Goal: Task Accomplishment & Management: Manage account settings

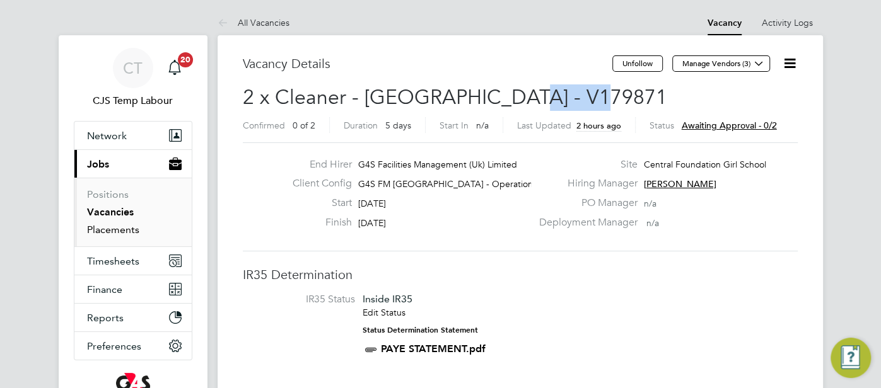
click at [124, 232] on link "Placements" at bounding box center [113, 230] width 52 height 12
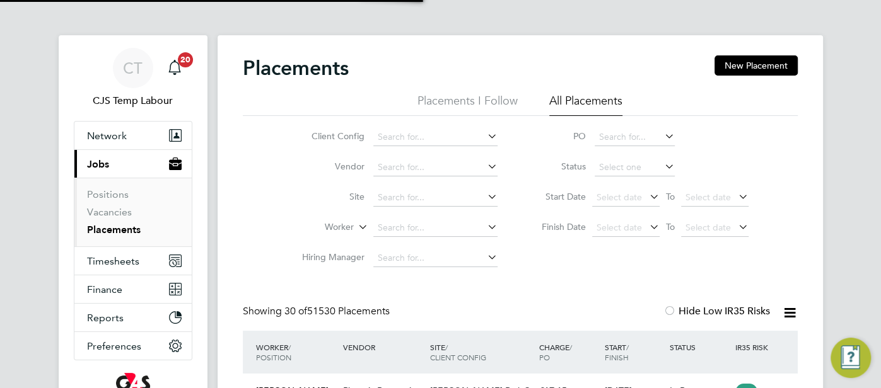
scroll to position [47, 109]
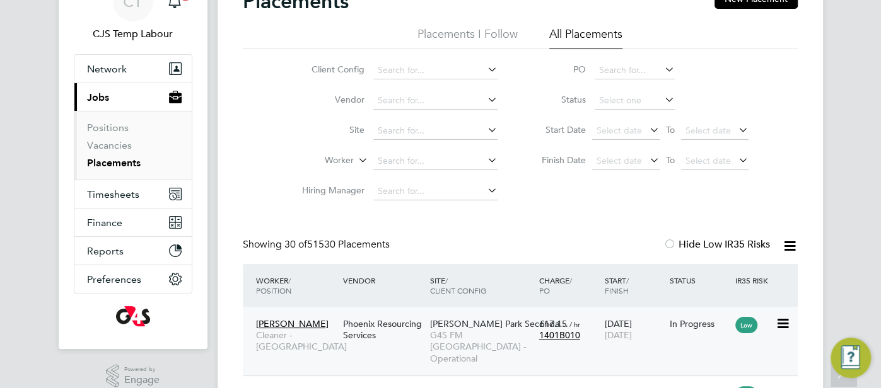
click at [576, 325] on span "/ hr" at bounding box center [574, 324] width 11 height 9
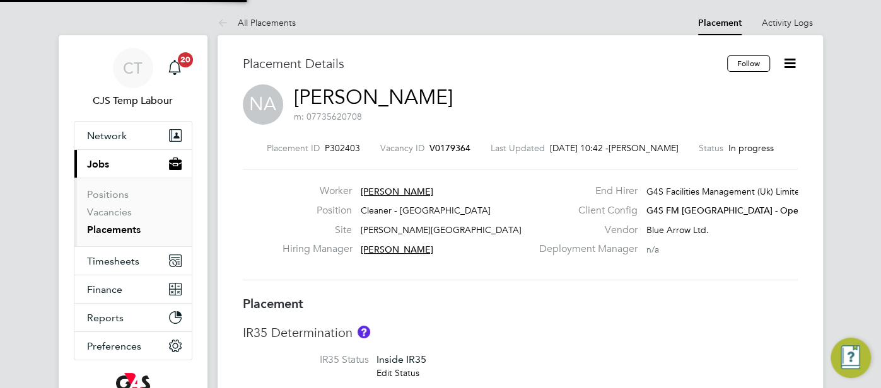
type input "[PERSON_NAME]"
type input "[DATE]"
type input "06:30"
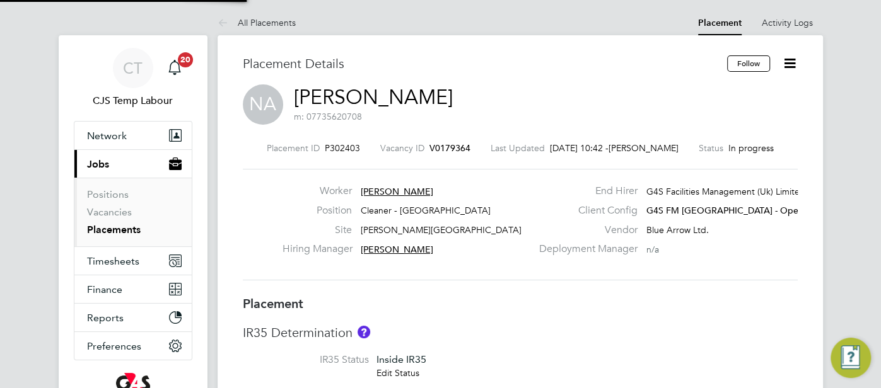
type input "08:30"
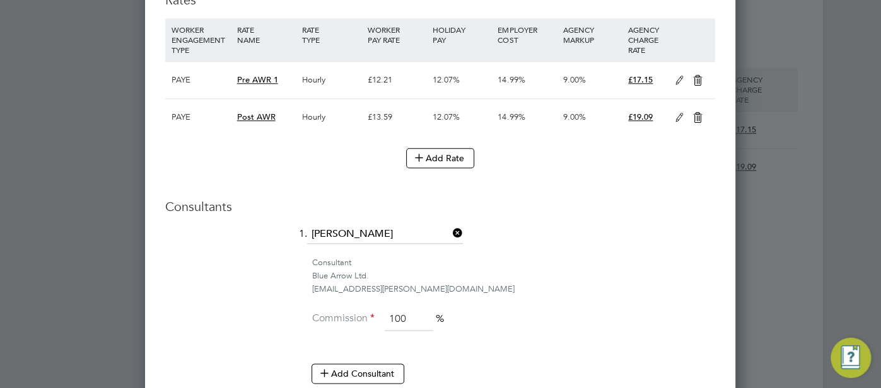
click at [682, 115] on icon at bounding box center [679, 118] width 16 height 10
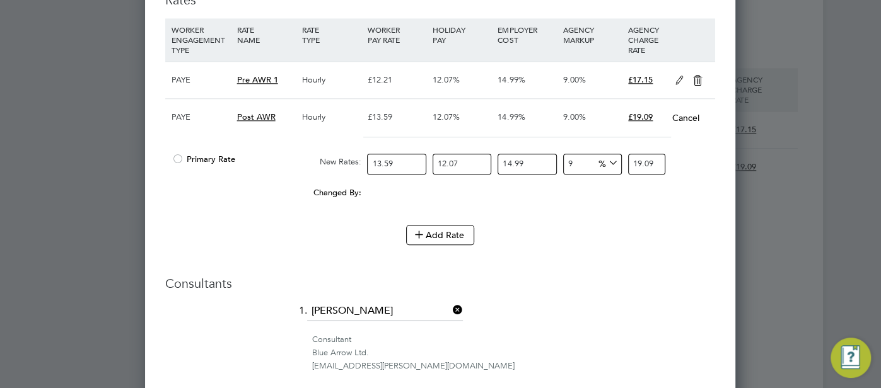
click at [177, 158] on div at bounding box center [177, 162] width 13 height 9
click at [697, 79] on icon at bounding box center [698, 81] width 16 height 10
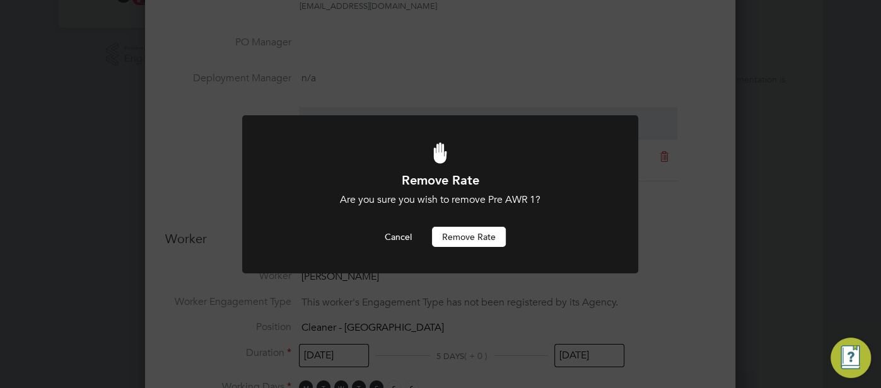
click at [496, 243] on button "Remove rate" at bounding box center [469, 237] width 74 height 20
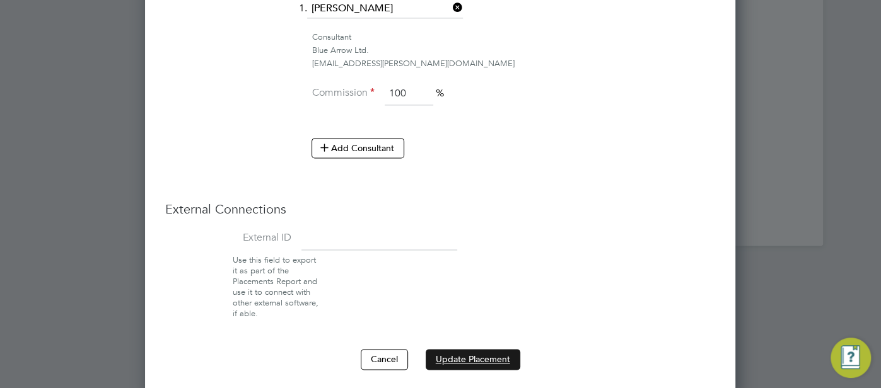
click at [470, 353] on button "Update Placement" at bounding box center [473, 359] width 95 height 20
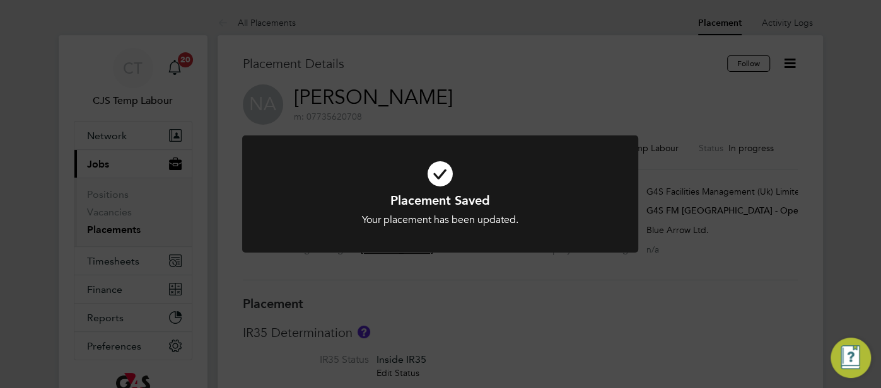
click at [439, 175] on icon at bounding box center [440, 173] width 328 height 49
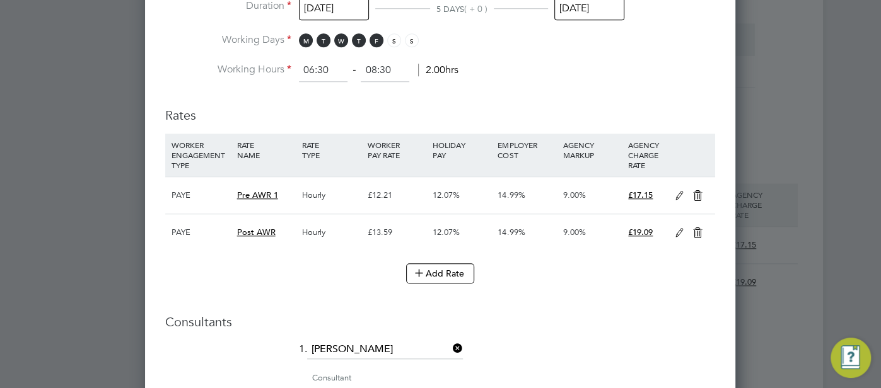
click at [675, 231] on icon at bounding box center [679, 233] width 16 height 10
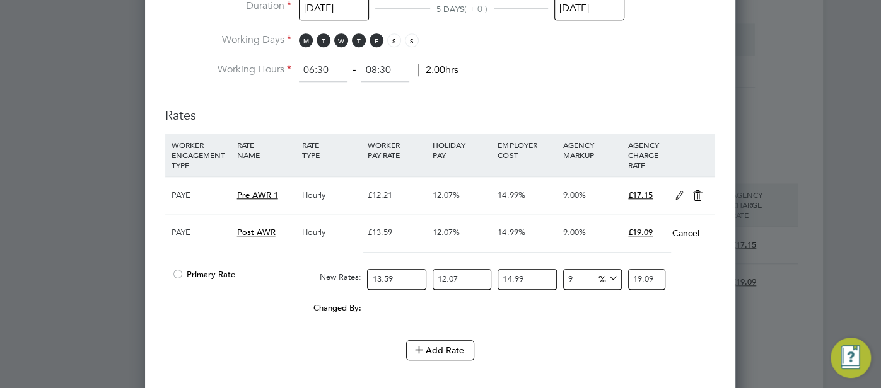
click at [179, 274] on div at bounding box center [177, 278] width 13 height 9
click at [694, 191] on icon at bounding box center [698, 196] width 16 height 10
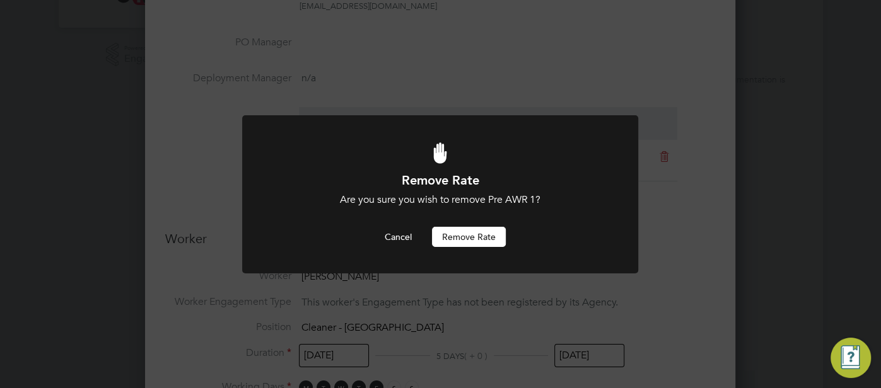
click at [467, 240] on button "Remove rate" at bounding box center [469, 237] width 74 height 20
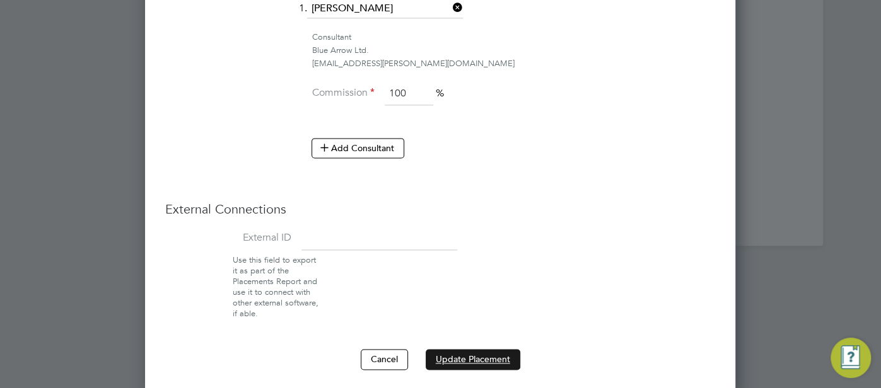
click at [473, 349] on button "Update Placement" at bounding box center [473, 359] width 95 height 20
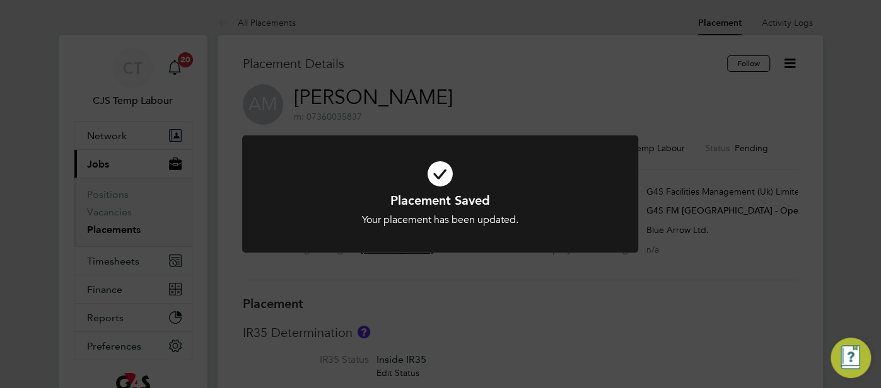
click at [447, 183] on icon at bounding box center [440, 173] width 328 height 49
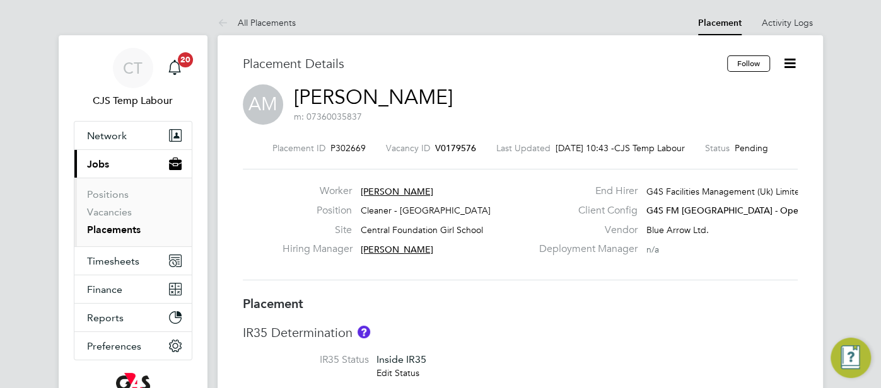
click at [648, 112] on div "AM Antha Momba m: 07360035837" at bounding box center [520, 105] width 555 height 43
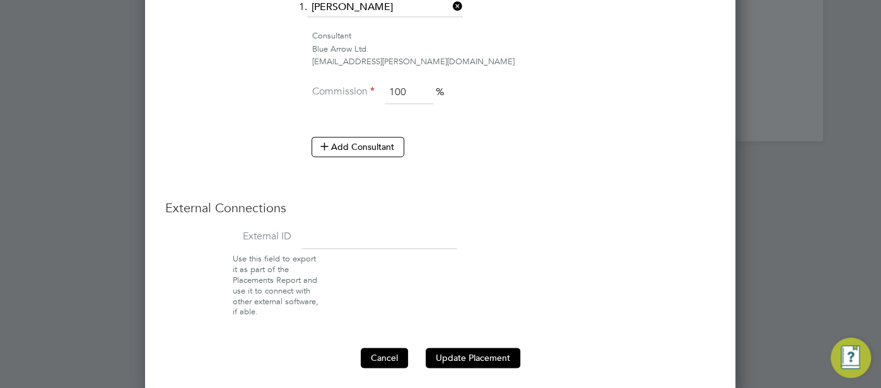
click at [370, 356] on button "Cancel" at bounding box center [384, 358] width 47 height 20
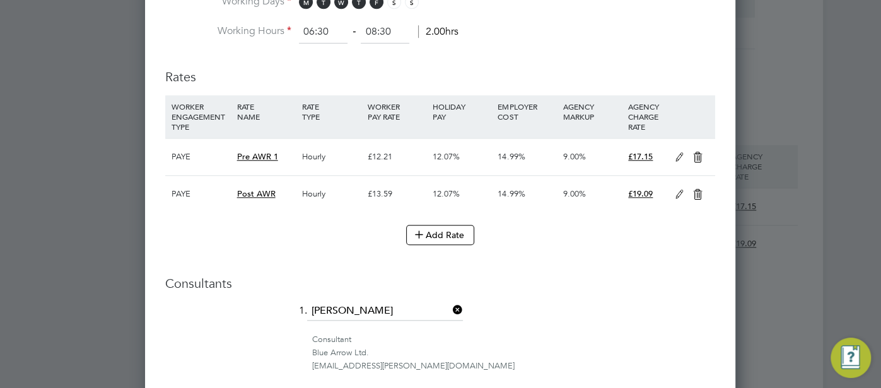
click at [676, 192] on icon at bounding box center [679, 195] width 16 height 10
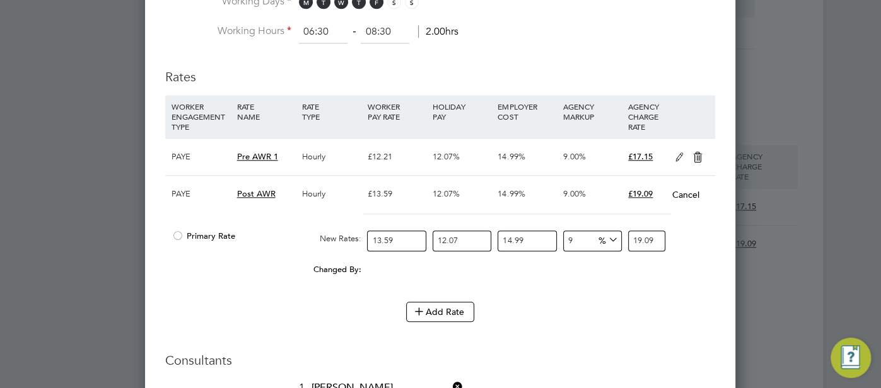
click at [173, 235] on div at bounding box center [177, 239] width 13 height 9
drag, startPoint x: 585, startPoint y: 235, endPoint x: 558, endPoint y: 237, distance: 27.2
click at [558, 237] on div "Primary Rate New Rates: 13.59 12.07 n/a 14.99 n/a 9 0 % 19.09" at bounding box center [440, 240] width 550 height 33
type input "6"
type input "18.564137133822"
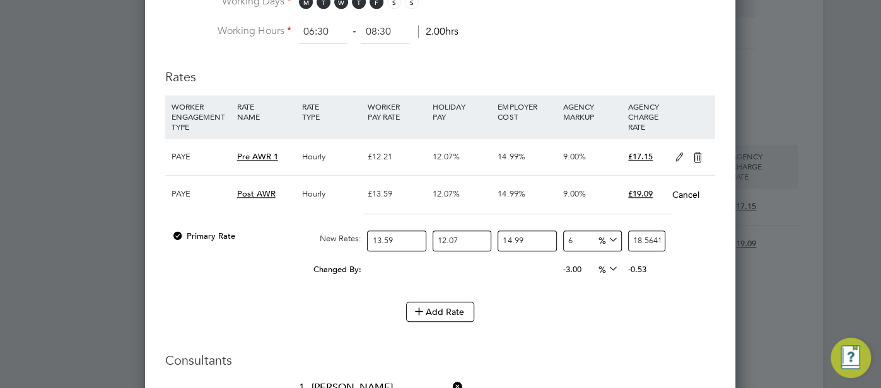
type input "6"
click at [701, 155] on icon at bounding box center [698, 158] width 16 height 10
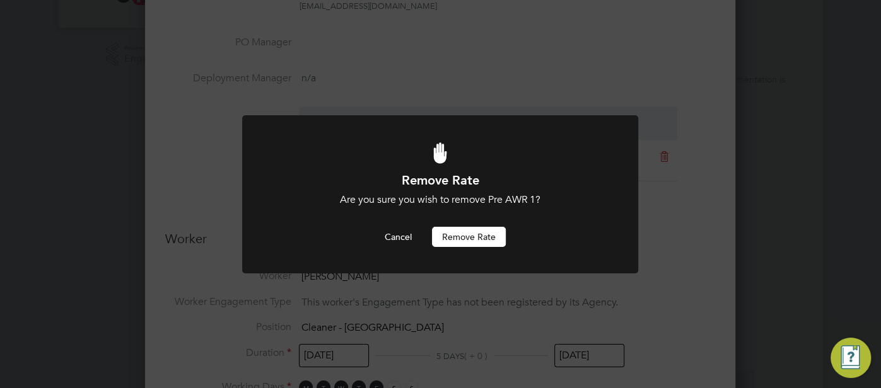
click at [484, 233] on button "Remove rate" at bounding box center [469, 237] width 74 height 20
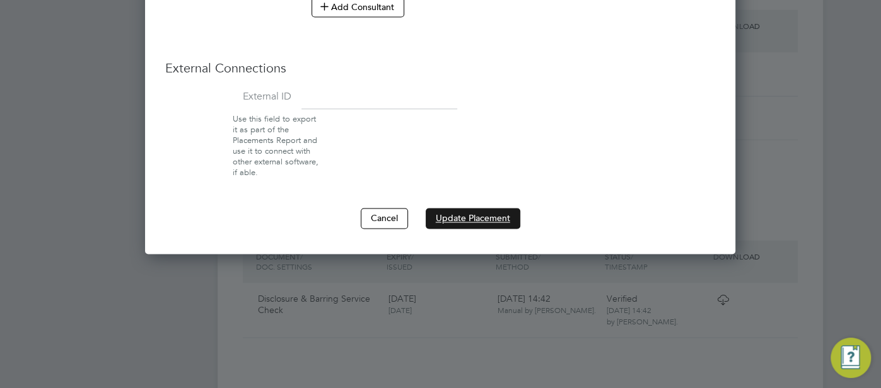
click at [479, 208] on button "Update Placement" at bounding box center [473, 218] width 95 height 20
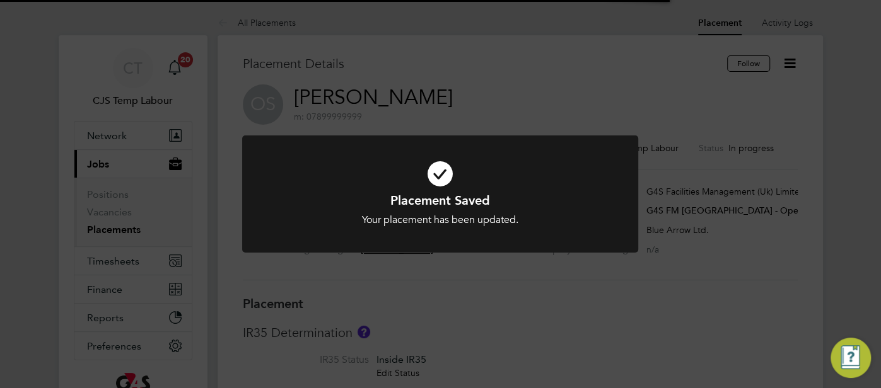
click at [444, 176] on icon at bounding box center [440, 173] width 328 height 49
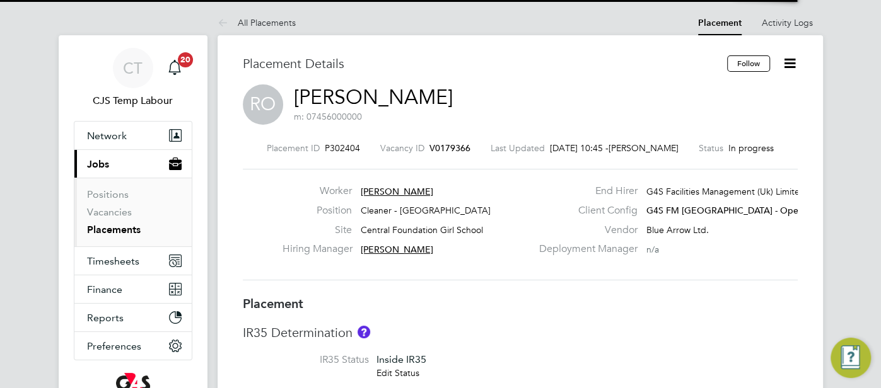
type input "Derek Aamponsah"
type input "Lilingxi Chen"
type input "01 Sep 2025"
type input "05 Sep 2025"
type input "06:30"
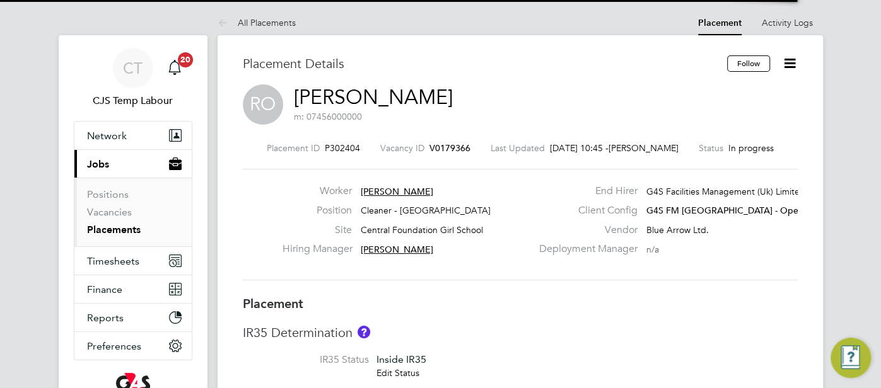
type input "08:30"
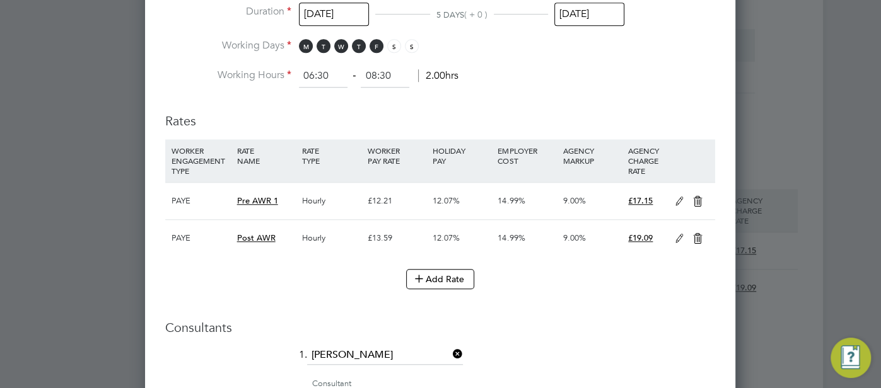
click at [673, 237] on icon at bounding box center [679, 239] width 16 height 10
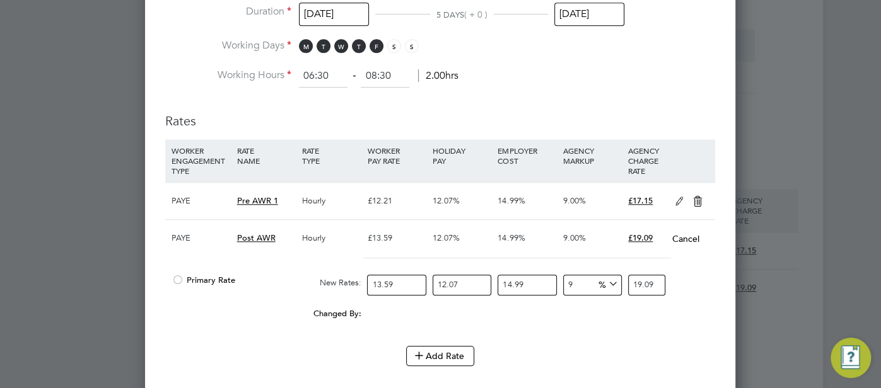
click at [172, 279] on div at bounding box center [177, 283] width 13 height 9
drag, startPoint x: 557, startPoint y: 284, endPoint x: 550, endPoint y: 284, distance: 7.0
click at [550, 284] on div "Primary Rate New Rates: 13.59 12.07 n/a 14.99 n/a 9 0 % 19.09" at bounding box center [440, 285] width 550 height 33
type input "6"
type input "18.564137133822"
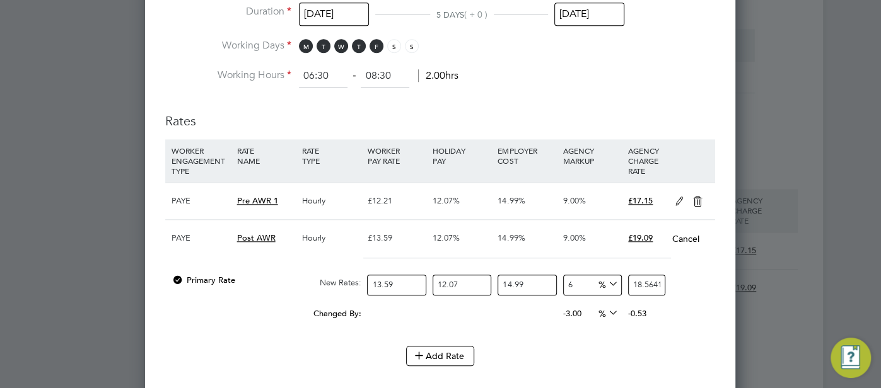
type input "6"
click at [704, 199] on icon at bounding box center [698, 202] width 16 height 10
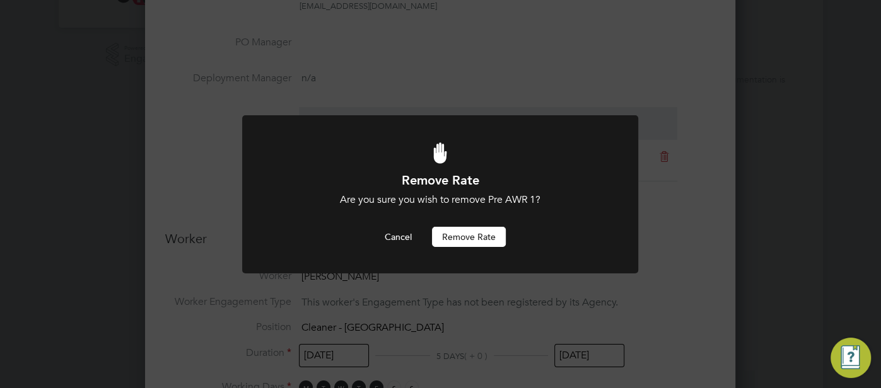
click at [494, 236] on button "Remove rate" at bounding box center [469, 237] width 74 height 20
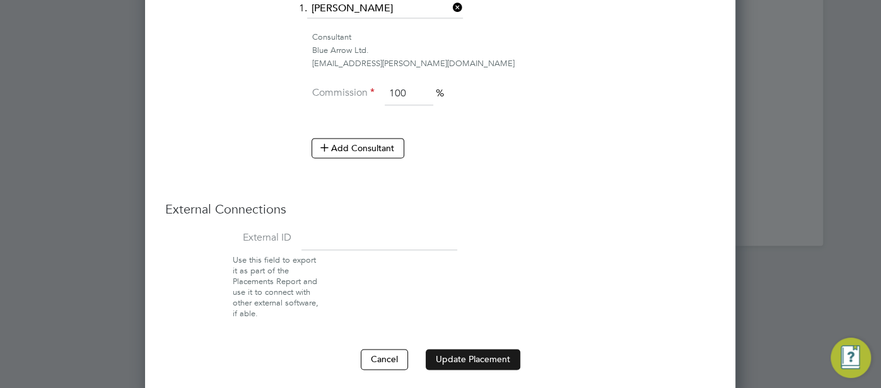
click at [474, 351] on button "Update Placement" at bounding box center [473, 359] width 95 height 20
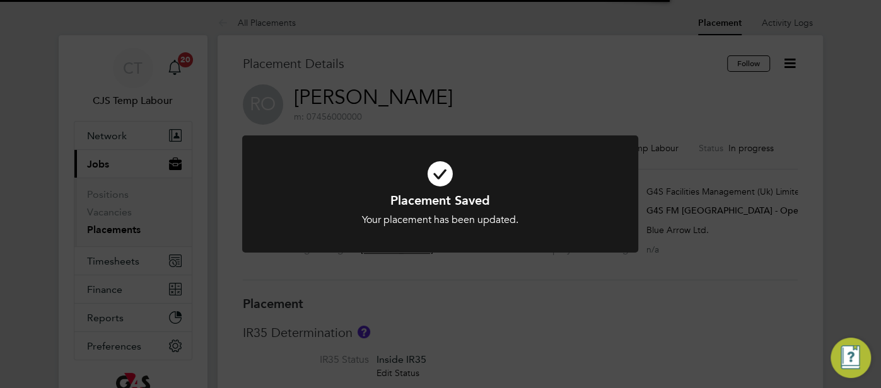
click at [436, 175] on icon at bounding box center [440, 173] width 328 height 49
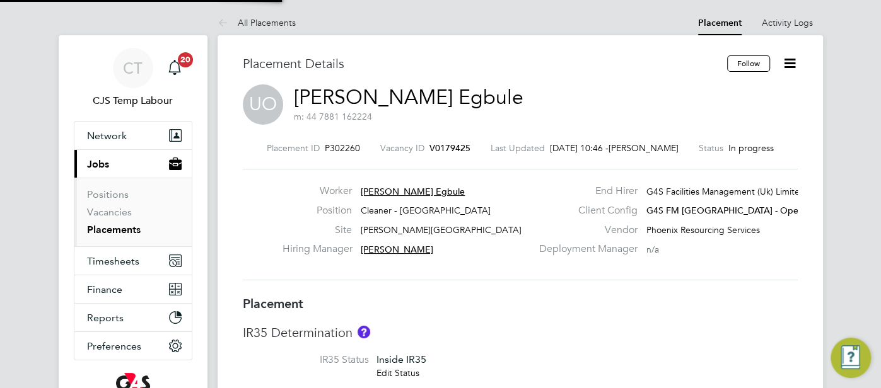
type input "Teresa Cannon"
type input "Lilingxi Chen"
type input "01 Sep 2025"
type input "05 Sep 2025"
type input "06:30"
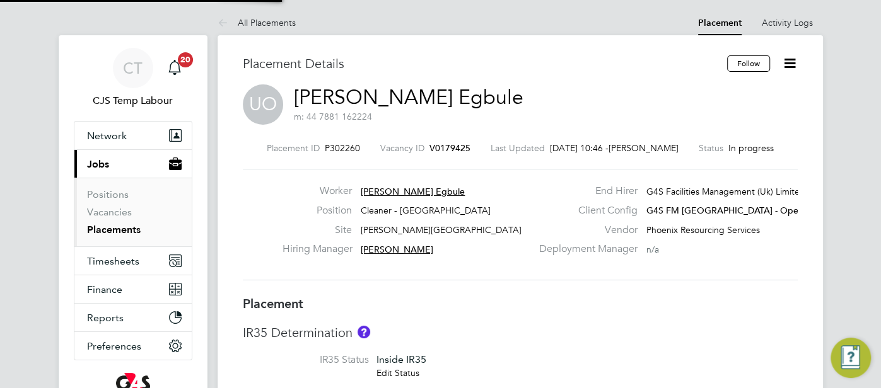
type input "08:30"
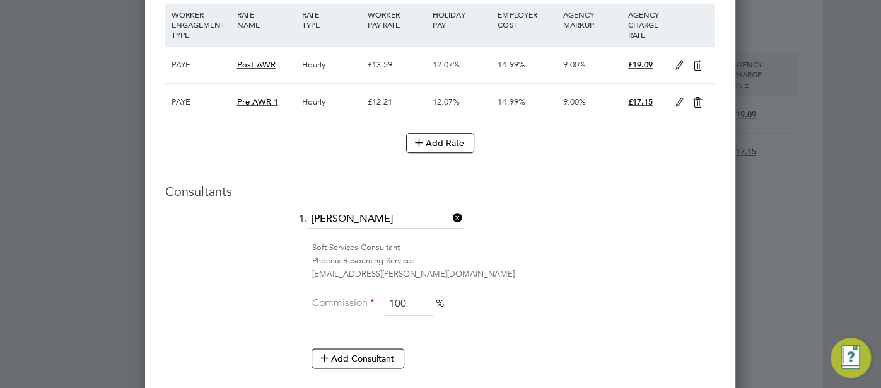
click at [678, 61] on icon at bounding box center [679, 66] width 16 height 10
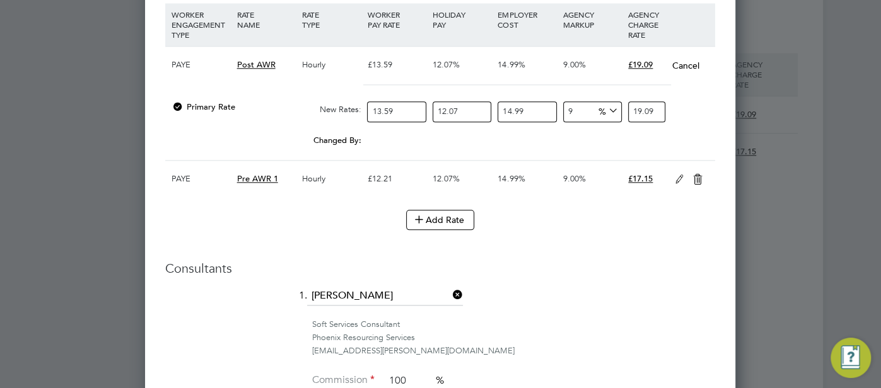
drag, startPoint x: 591, startPoint y: 108, endPoint x: 560, endPoint y: 108, distance: 31.5
click at [560, 108] on div "9 0 %" at bounding box center [592, 111] width 65 height 33
type input "6"
type input "18.564137133822"
type input "6"
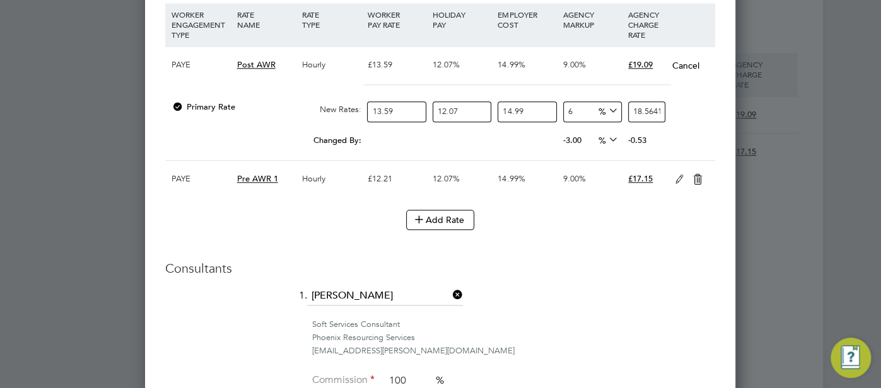
click at [695, 175] on icon at bounding box center [698, 180] width 16 height 10
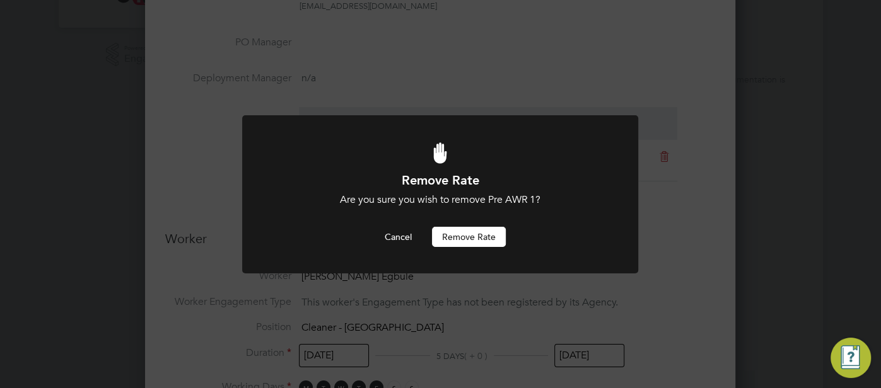
click at [473, 238] on button "Remove rate" at bounding box center [469, 237] width 74 height 20
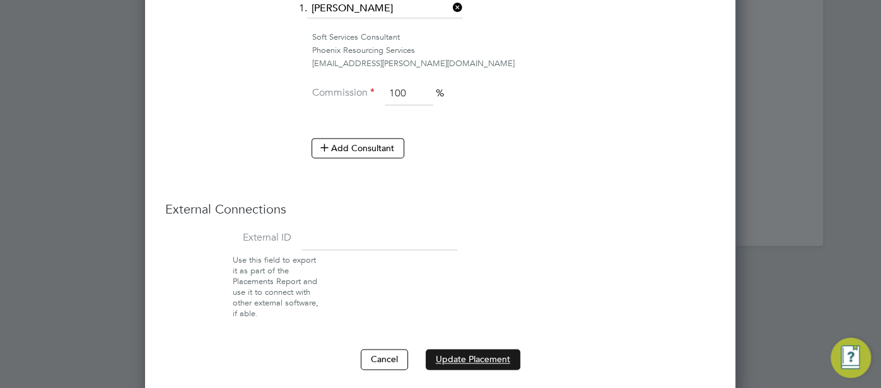
click at [495, 349] on button "Update Placement" at bounding box center [473, 359] width 95 height 20
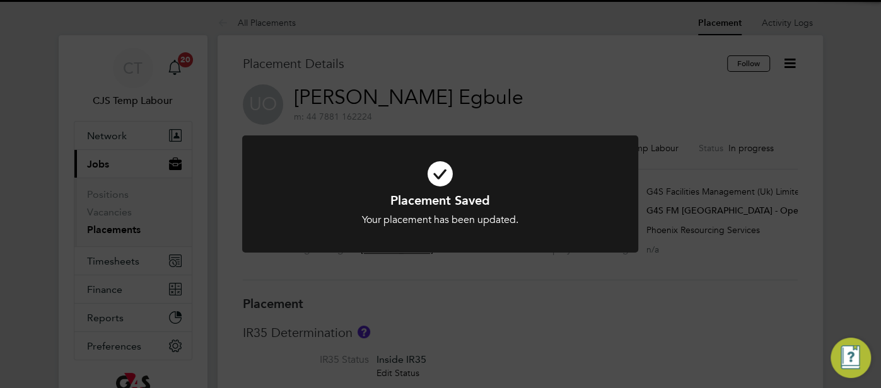
click at [441, 173] on icon at bounding box center [440, 173] width 328 height 49
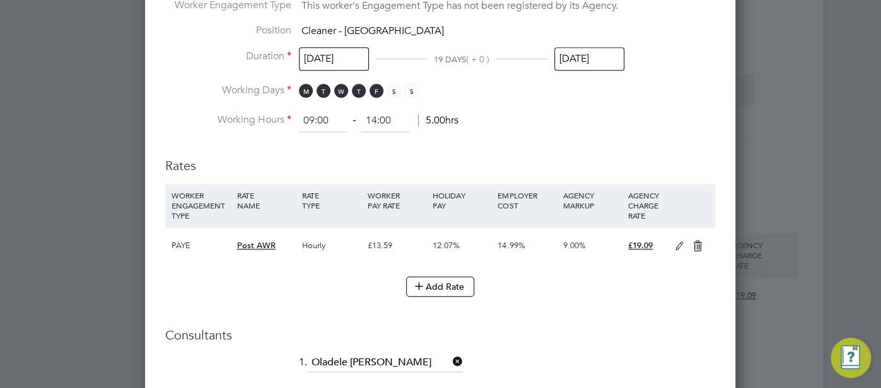
click at [675, 248] on icon at bounding box center [679, 246] width 16 height 10
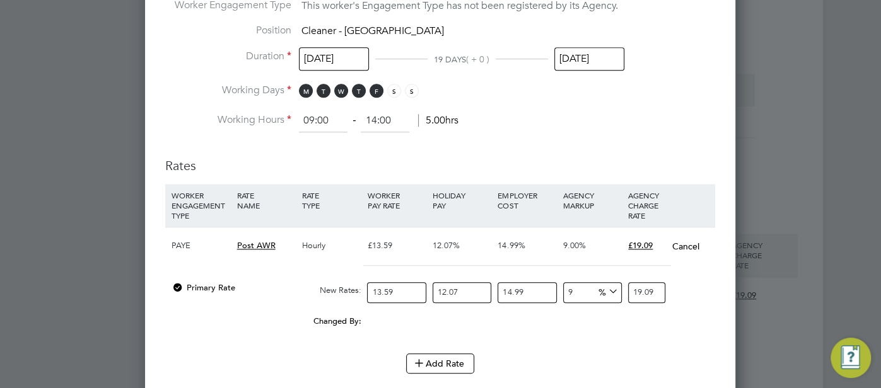
drag, startPoint x: 574, startPoint y: 290, endPoint x: 566, endPoint y: 289, distance: 7.7
click at [566, 289] on input "9" at bounding box center [592, 292] width 59 height 21
type input "6"
type input "18.564137133822"
type input "6"
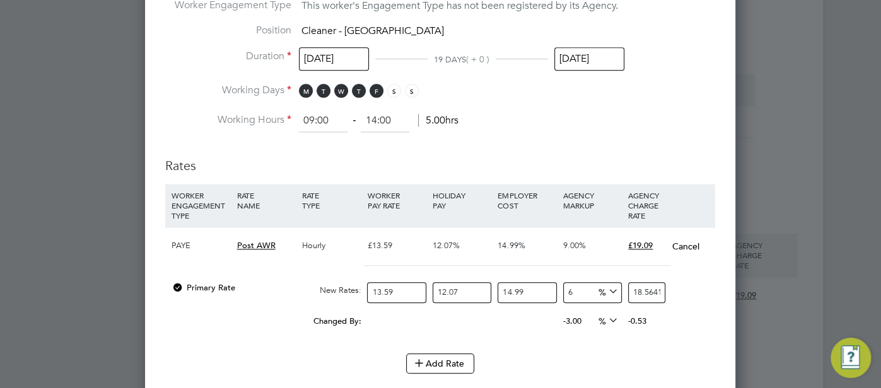
click at [702, 328] on div "Changed By: 0.00 0.00 0.00 -3.00 -0.525862866178 % -0.53" at bounding box center [440, 326] width 550 height 32
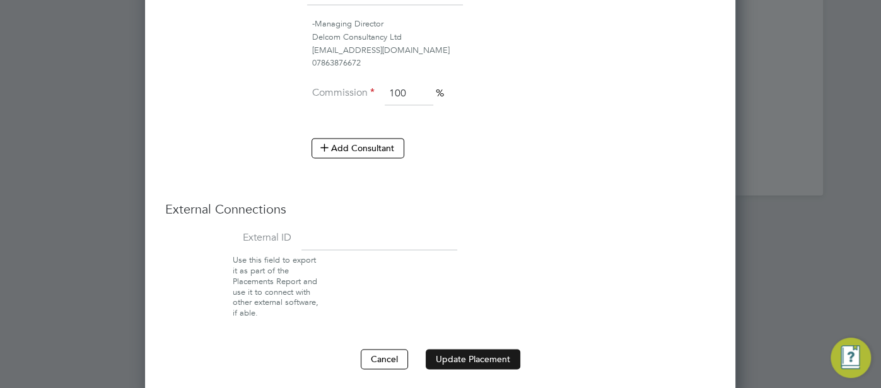
click at [501, 350] on button "Update Placement" at bounding box center [473, 359] width 95 height 20
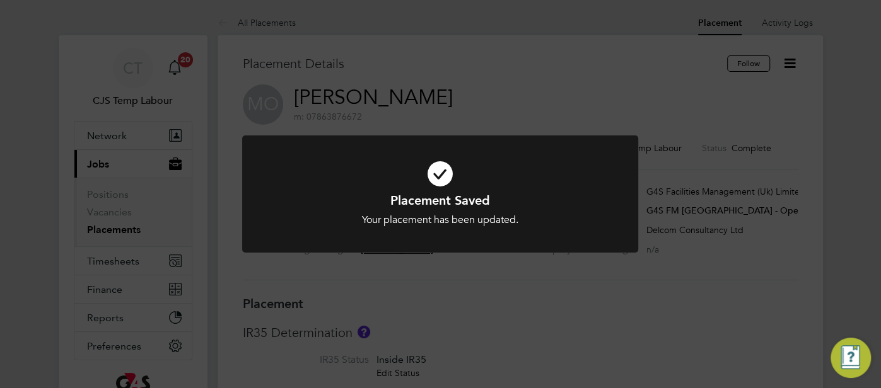
click at [442, 172] on icon at bounding box center [440, 173] width 328 height 49
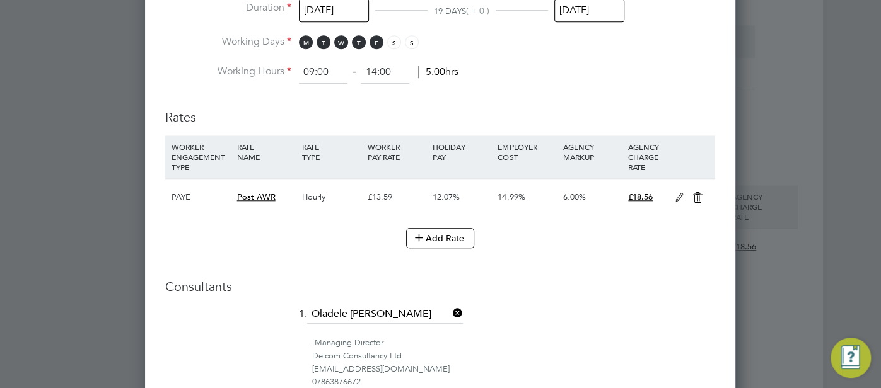
click at [682, 197] on icon at bounding box center [679, 198] width 16 height 10
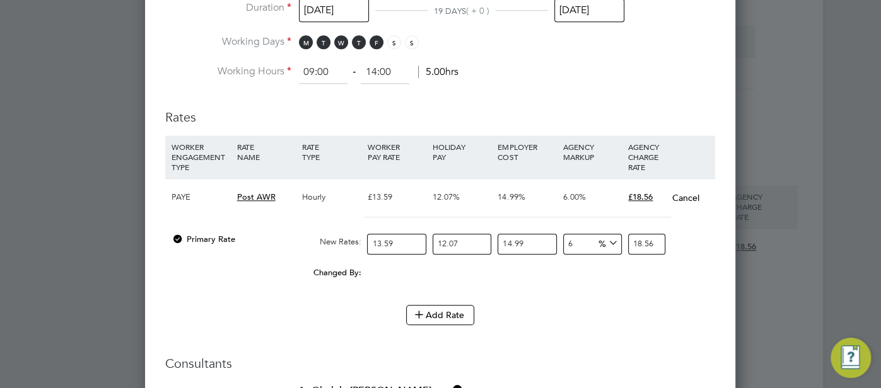
drag, startPoint x: 589, startPoint y: 239, endPoint x: 562, endPoint y: 238, distance: 27.1
click at [562, 238] on div "6 0 %" at bounding box center [592, 244] width 65 height 33
type input "9"
type input "19.089537241383"
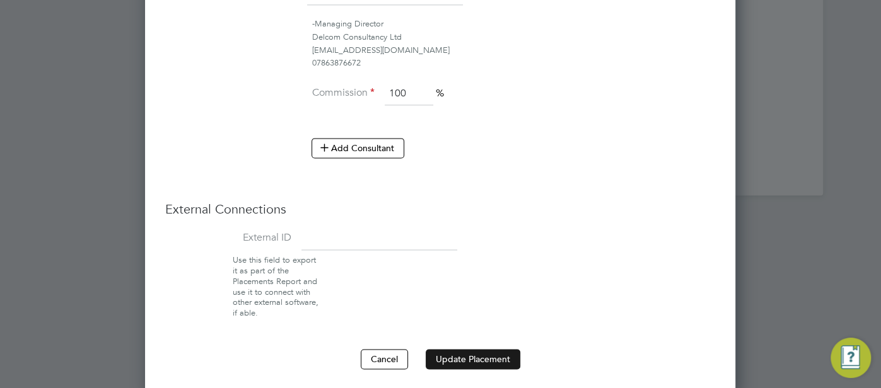
type input "9"
click at [465, 349] on button "Update Placement" at bounding box center [473, 359] width 95 height 20
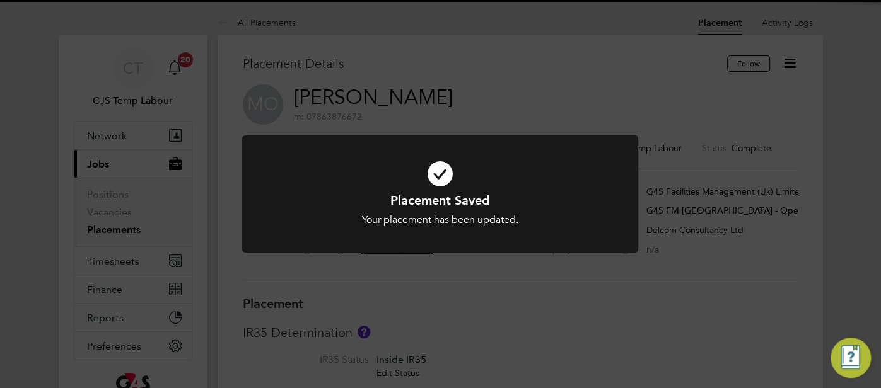
click at [448, 175] on icon at bounding box center [440, 173] width 328 height 49
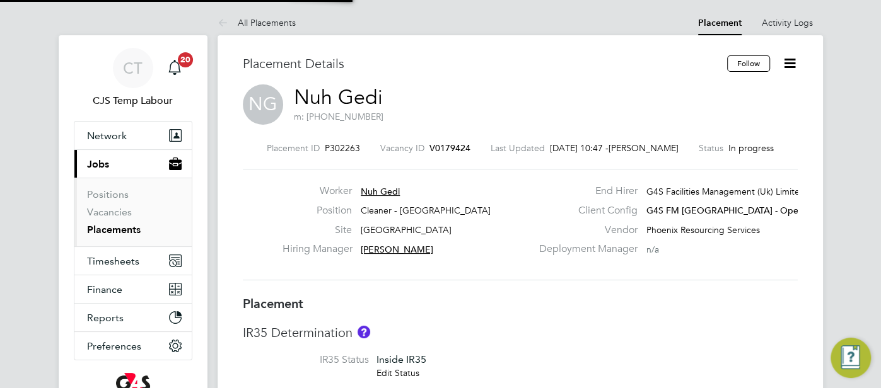
type input "Teresa Cannon"
type input "Lilingxi Chen"
type input "01 Sep 2025"
type input "05 Sep 2025"
type input "15:30"
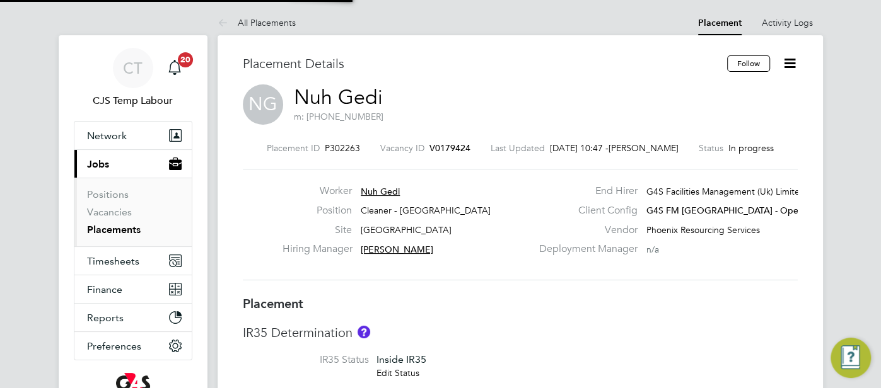
type input "18:30"
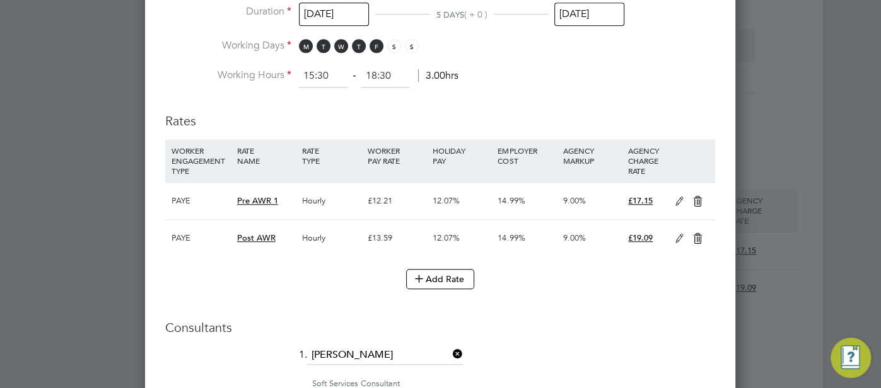
click at [675, 239] on icon at bounding box center [679, 239] width 16 height 10
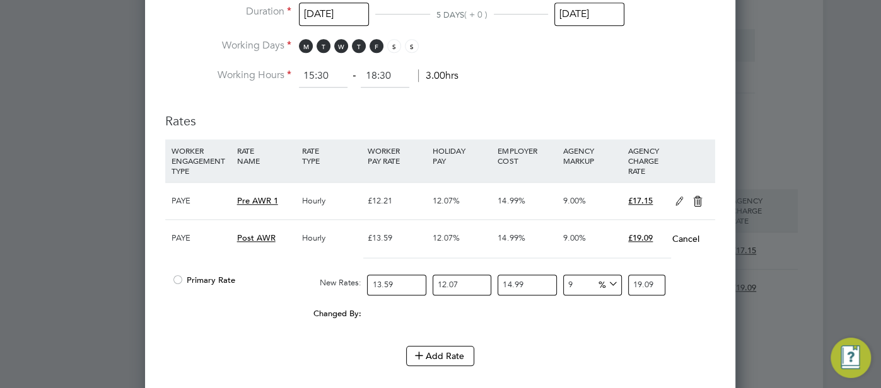
click at [180, 279] on div at bounding box center [177, 283] width 13 height 9
click at [702, 197] on icon at bounding box center [698, 202] width 16 height 10
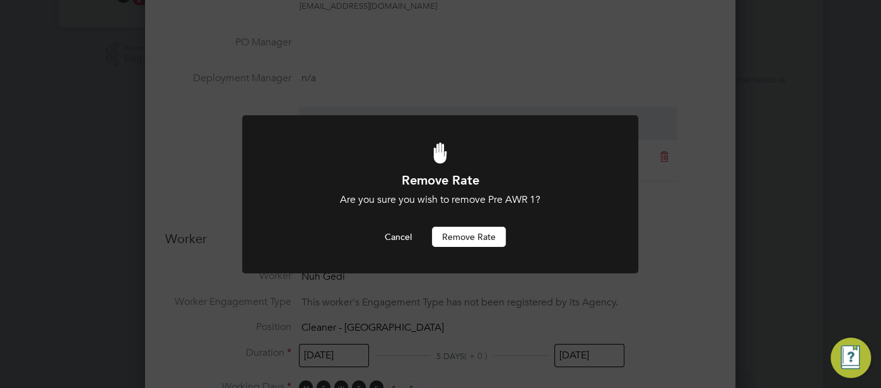
drag, startPoint x: 457, startPoint y: 232, endPoint x: 462, endPoint y: 239, distance: 8.2
click at [457, 233] on button "Remove rate" at bounding box center [469, 237] width 74 height 20
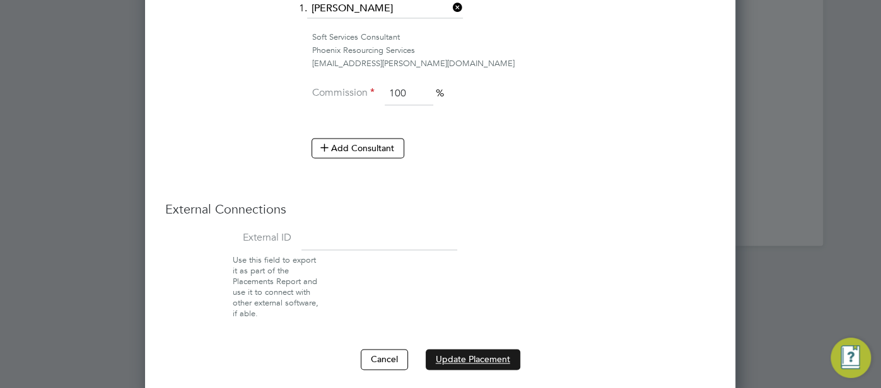
click at [464, 361] on button "Update Placement" at bounding box center [473, 359] width 95 height 20
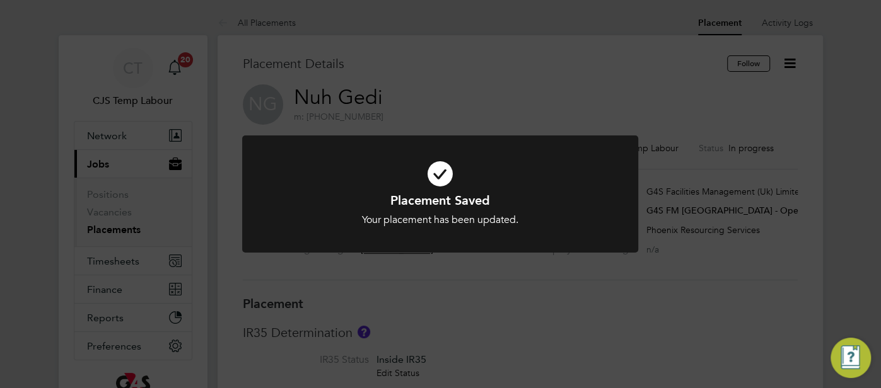
click at [440, 183] on icon at bounding box center [440, 173] width 328 height 49
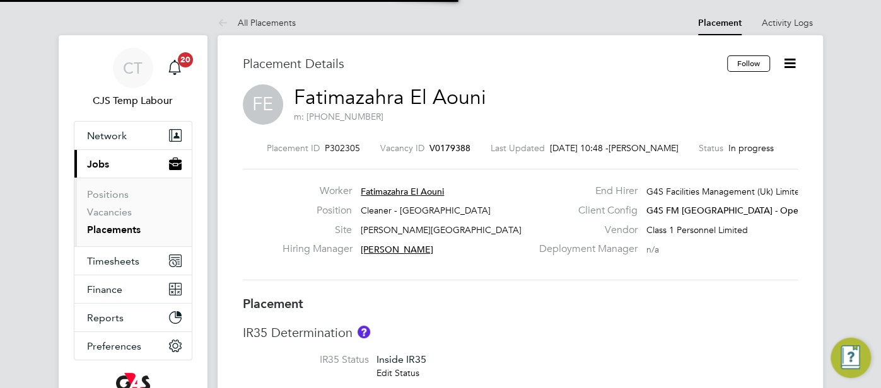
type input "Teresa Cannon"
type input "Lilingxi Chen"
type input "01 Sep 2025"
type input "05 Sep 2025"
type input "15:30"
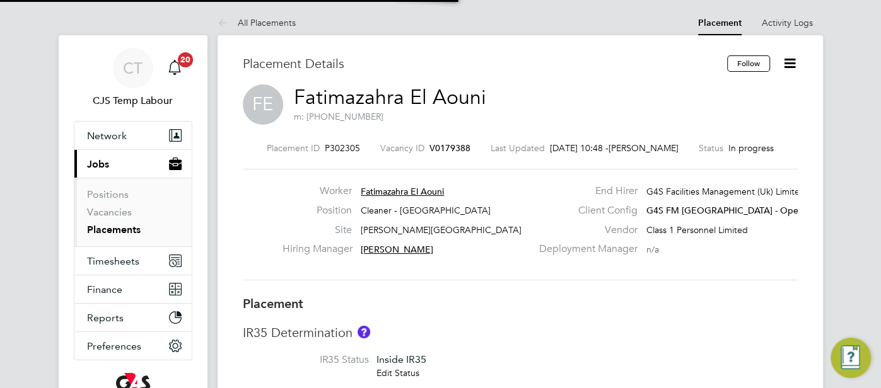
type input "17:30"
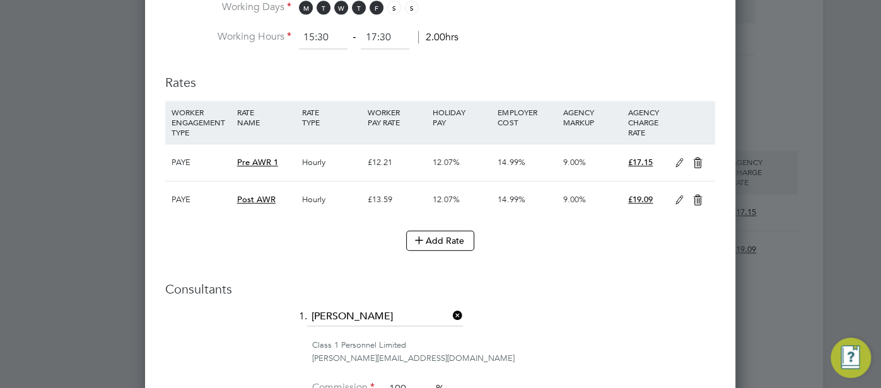
drag, startPoint x: 676, startPoint y: 197, endPoint x: 663, endPoint y: 204, distance: 14.4
click at [676, 197] on icon at bounding box center [679, 200] width 16 height 10
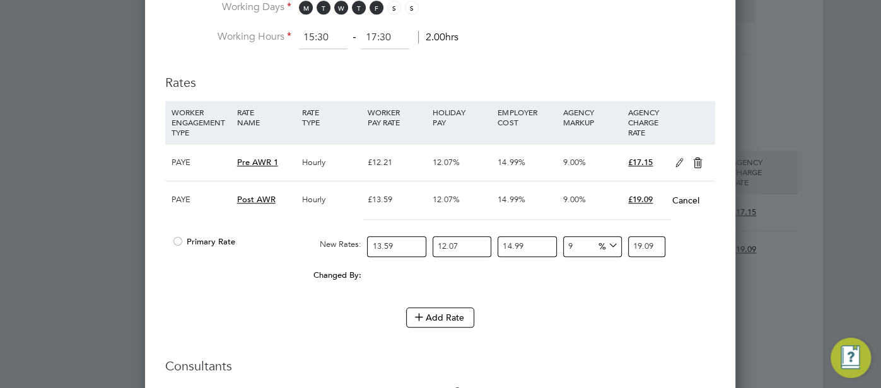
click at [180, 241] on div at bounding box center [177, 245] width 13 height 9
click at [702, 158] on icon at bounding box center [698, 163] width 16 height 10
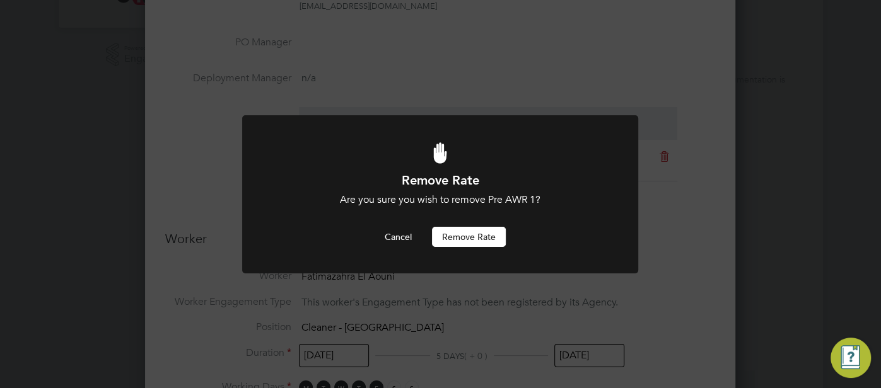
click at [478, 238] on button "Remove rate" at bounding box center [469, 237] width 74 height 20
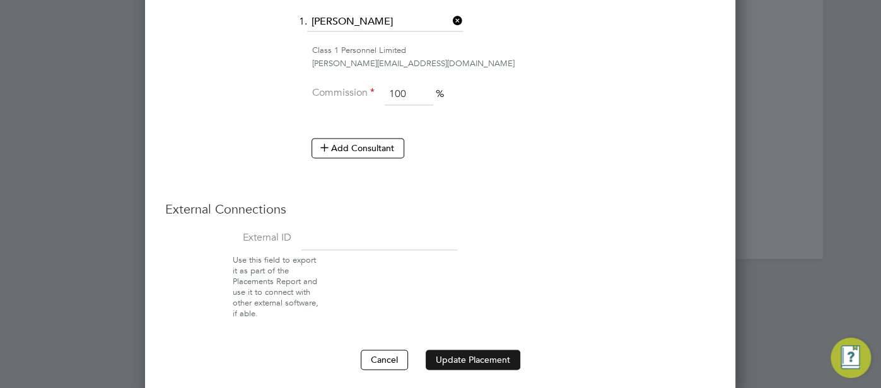
click at [475, 356] on button "Update Placement" at bounding box center [473, 360] width 95 height 20
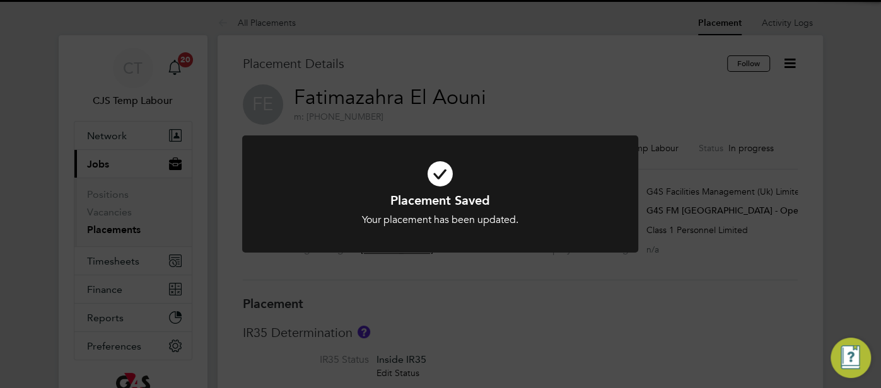
click at [440, 180] on icon at bounding box center [440, 173] width 328 height 49
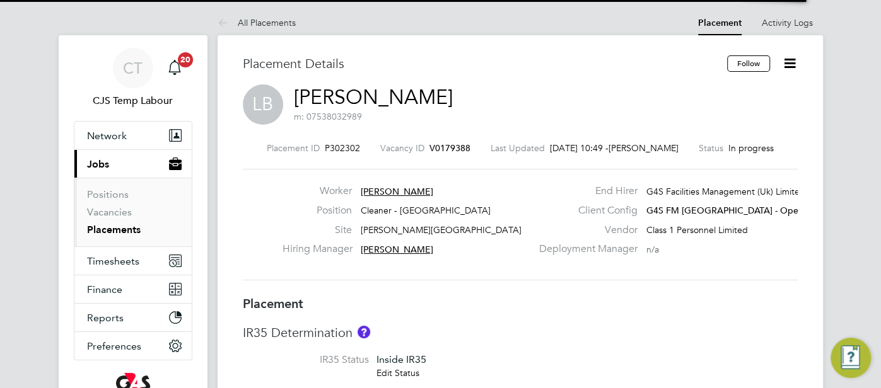
type input "Teresa Cannon"
type input "Lilingxi Chen"
type input "01 Sep 2025"
type input "05 Sep 2025"
type input "15:30"
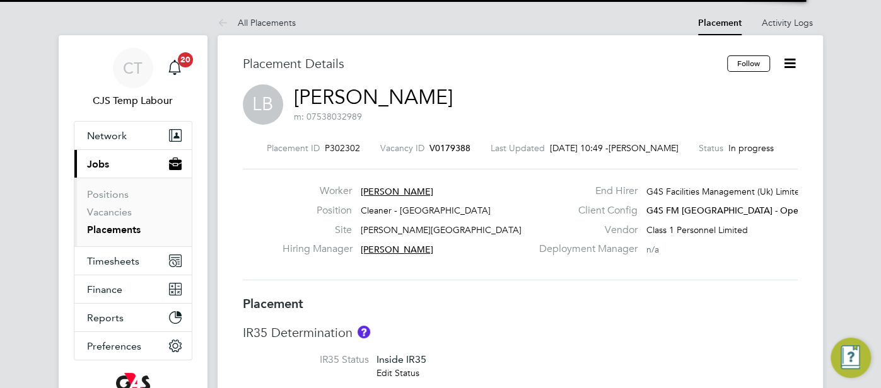
type input "17:30"
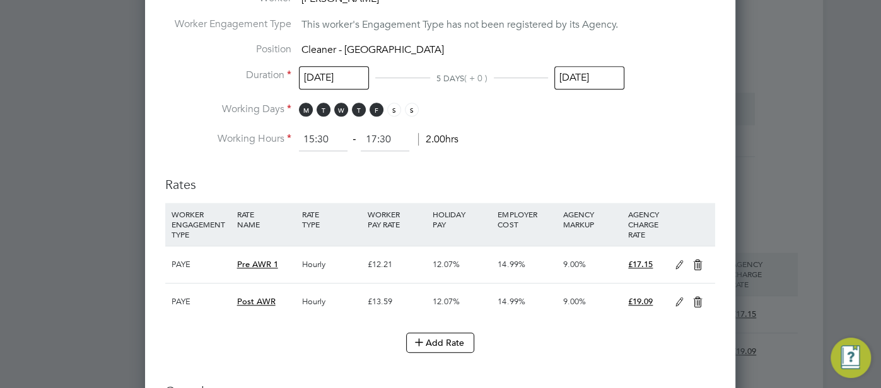
click at [679, 301] on icon at bounding box center [679, 303] width 16 height 10
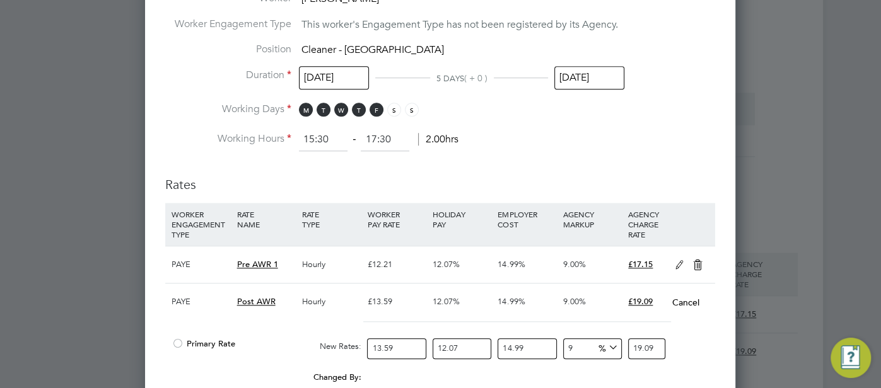
click at [182, 343] on div at bounding box center [177, 347] width 13 height 9
click at [699, 262] on icon at bounding box center [698, 265] width 16 height 10
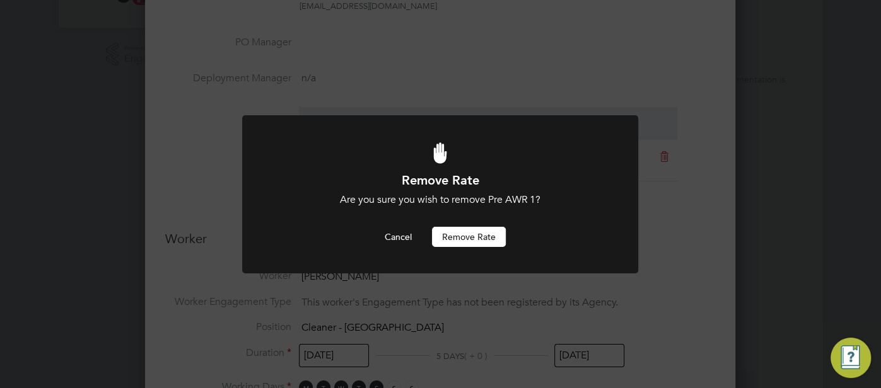
click at [477, 238] on button "Remove rate" at bounding box center [469, 237] width 74 height 20
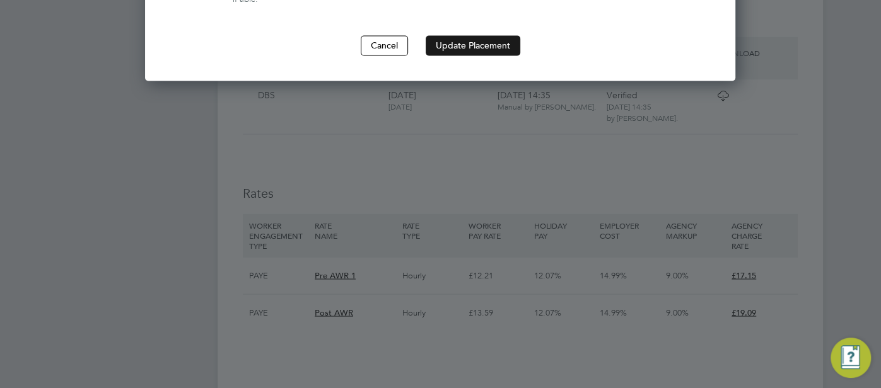
click at [477, 35] on button "Update Placement" at bounding box center [473, 45] width 95 height 20
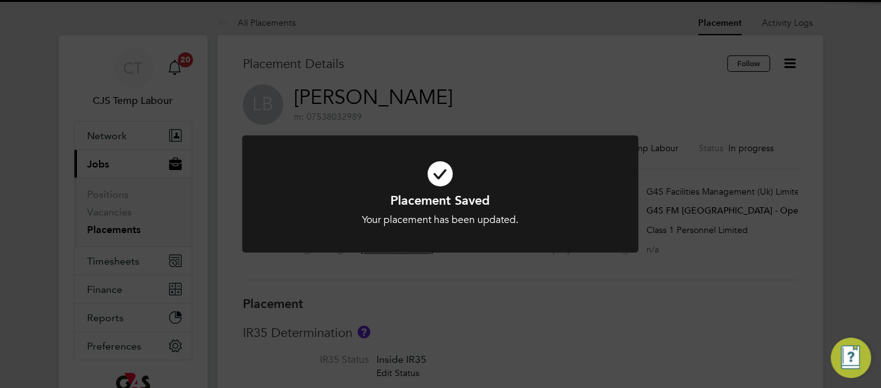
click at [445, 174] on icon at bounding box center [440, 173] width 328 height 49
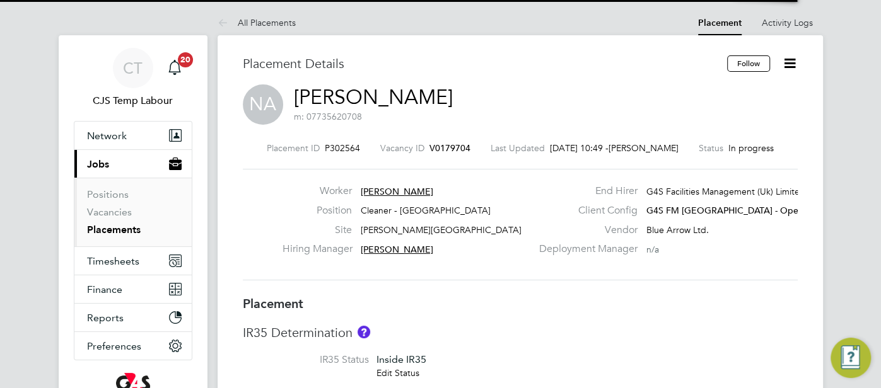
type input "Teresa Cannon"
type input "Lilingxi Chen"
type input "02 Sep 2025"
type input "05 Sep 2025"
type input "15:30"
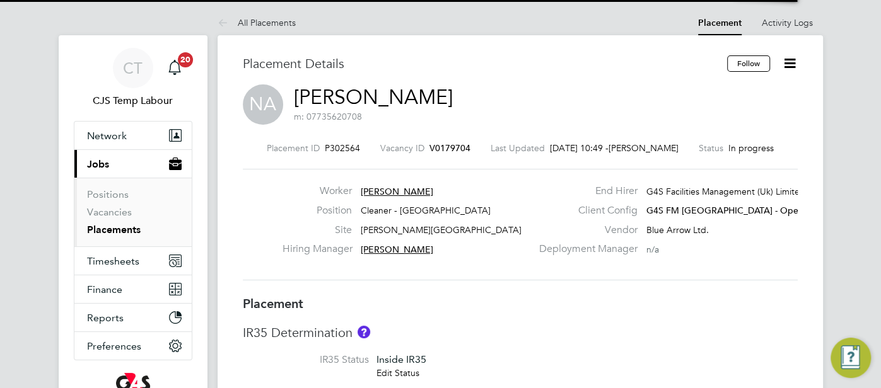
type input "17:30"
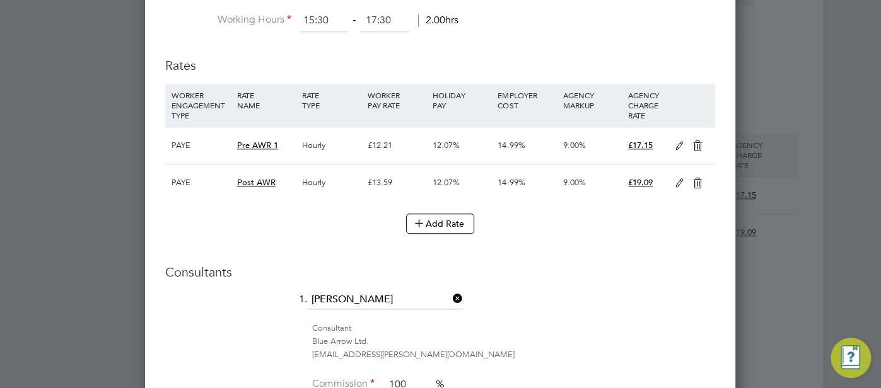
click at [673, 182] on icon at bounding box center [679, 183] width 16 height 10
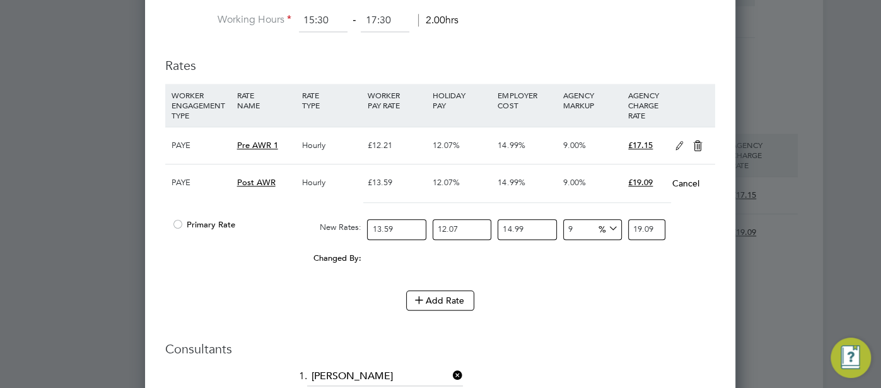
click at [179, 224] on div at bounding box center [177, 228] width 13 height 9
click at [698, 141] on icon at bounding box center [698, 146] width 16 height 10
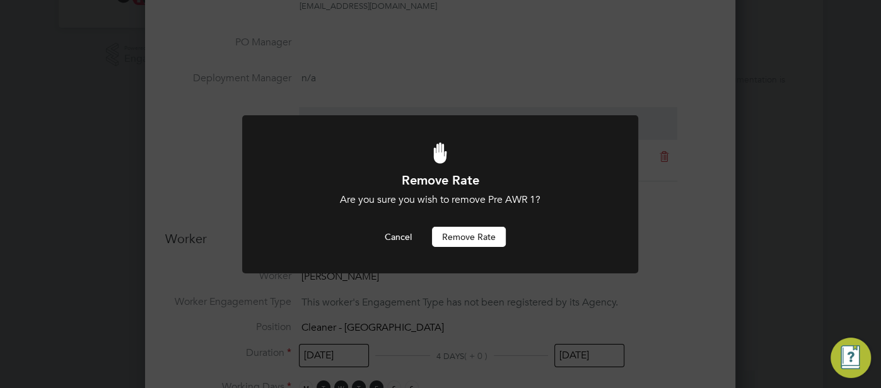
click at [479, 238] on button "Remove rate" at bounding box center [469, 237] width 74 height 20
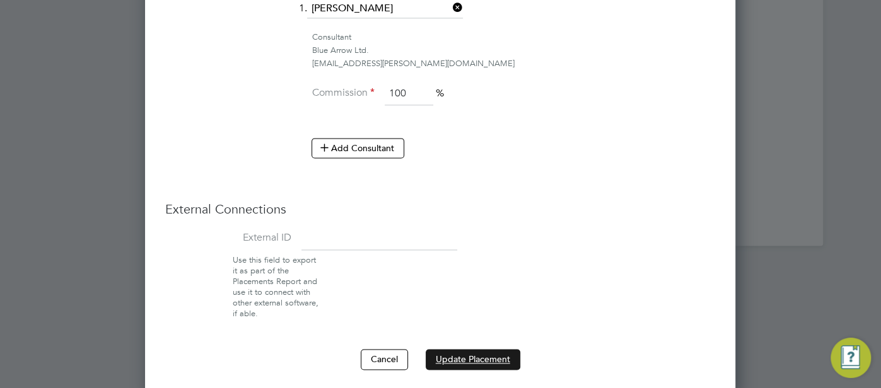
click at [489, 355] on button "Update Placement" at bounding box center [473, 359] width 95 height 20
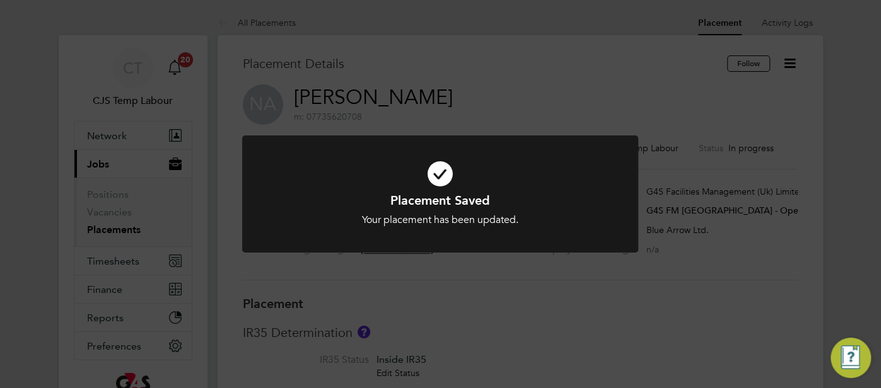
click at [445, 181] on icon at bounding box center [440, 173] width 328 height 49
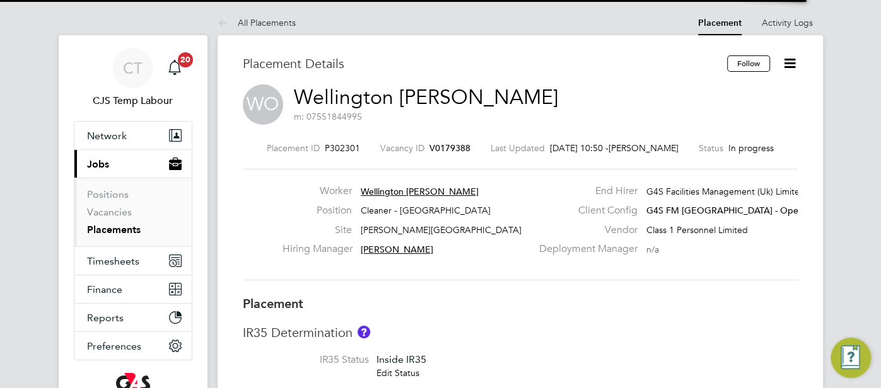
type input "Teresa Cannon"
type input "Lilingxi Chen"
type input "01 Sep 2025"
type input "05 Sep 2025"
type input "15:30"
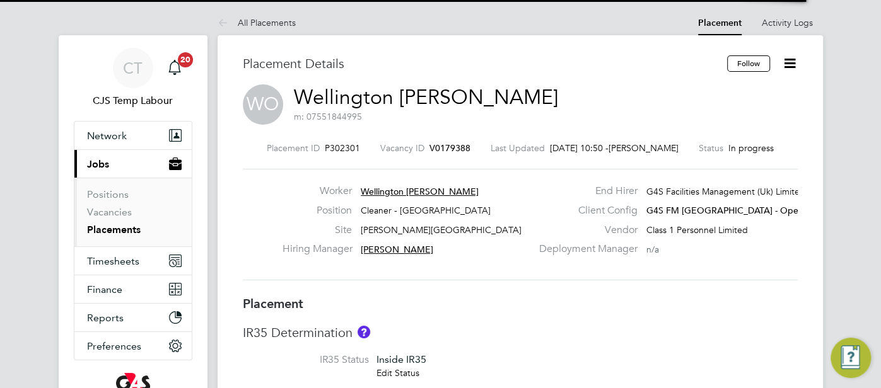
type input "17:30"
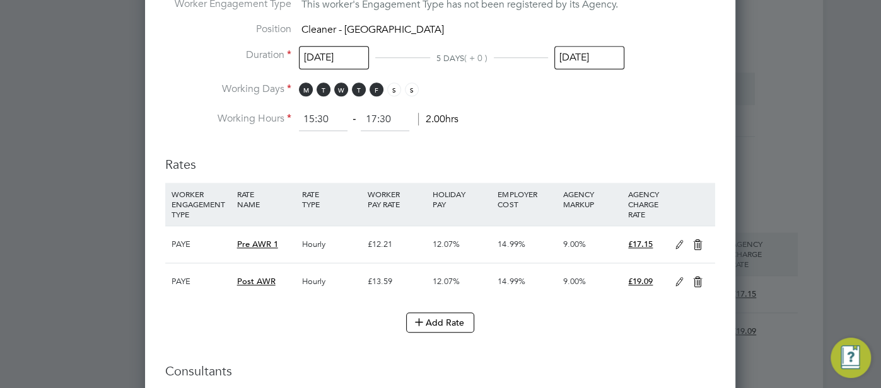
click at [681, 277] on icon at bounding box center [679, 282] width 16 height 10
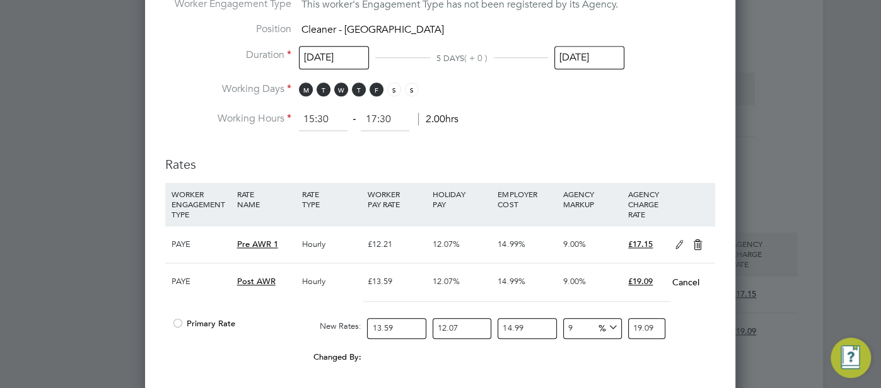
click at [178, 323] on div at bounding box center [177, 327] width 13 height 9
click at [701, 240] on icon at bounding box center [698, 245] width 16 height 10
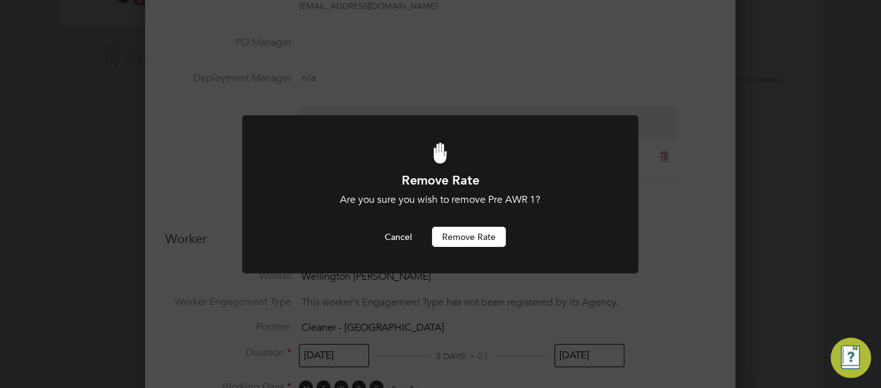
click at [467, 240] on button "Remove rate" at bounding box center [469, 237] width 74 height 20
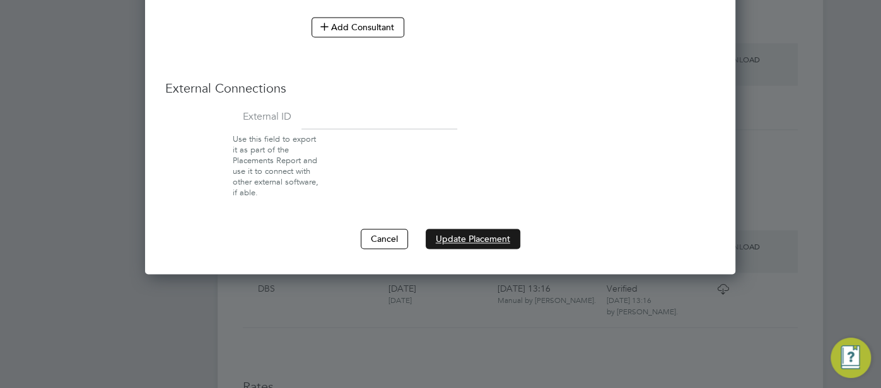
click at [471, 229] on button "Update Placement" at bounding box center [473, 239] width 95 height 20
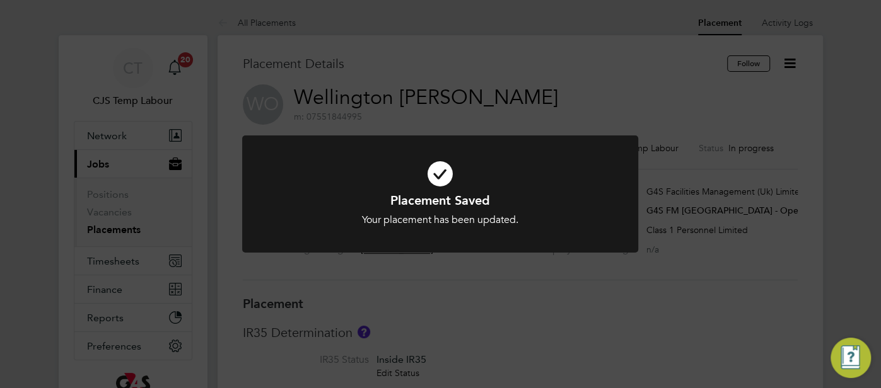
click at [440, 178] on icon at bounding box center [440, 173] width 328 height 49
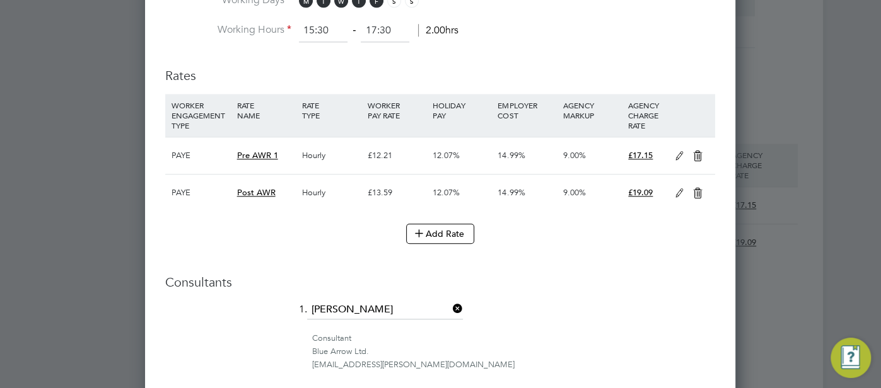
click at [681, 190] on icon at bounding box center [679, 194] width 16 height 10
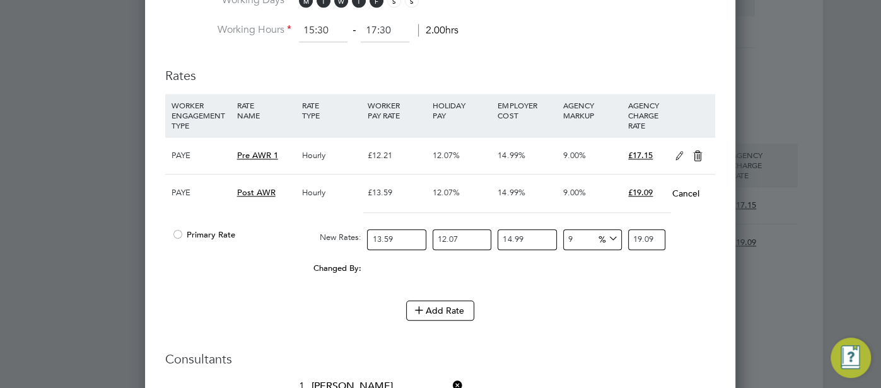
click at [175, 234] on div at bounding box center [177, 238] width 13 height 9
click at [698, 151] on icon at bounding box center [698, 156] width 16 height 10
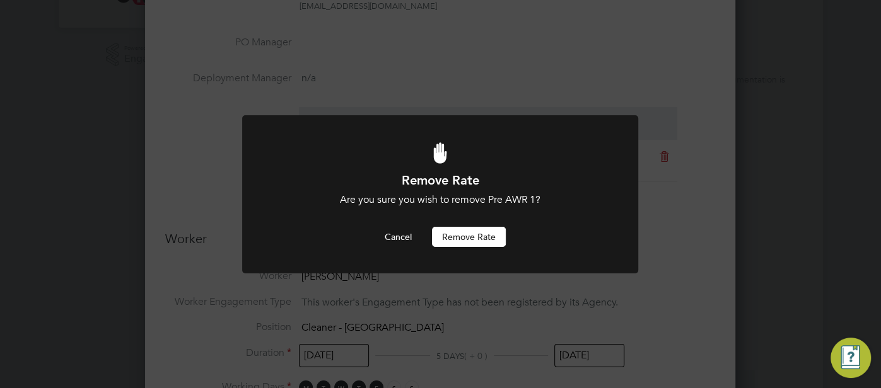
drag, startPoint x: 472, startPoint y: 237, endPoint x: 484, endPoint y: 247, distance: 15.3
click at [472, 237] on button "Remove rate" at bounding box center [469, 237] width 74 height 20
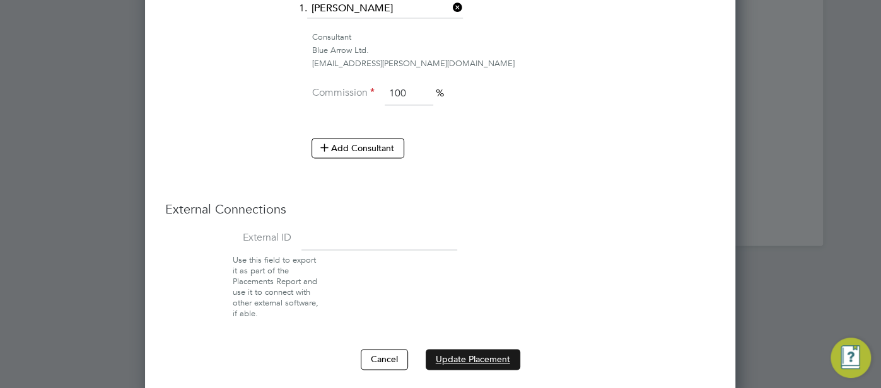
click at [478, 351] on button "Update Placement" at bounding box center [473, 359] width 95 height 20
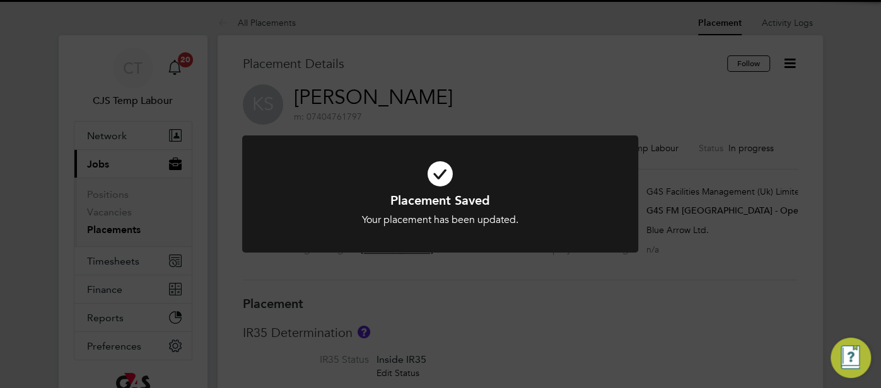
click at [443, 178] on icon at bounding box center [440, 173] width 328 height 49
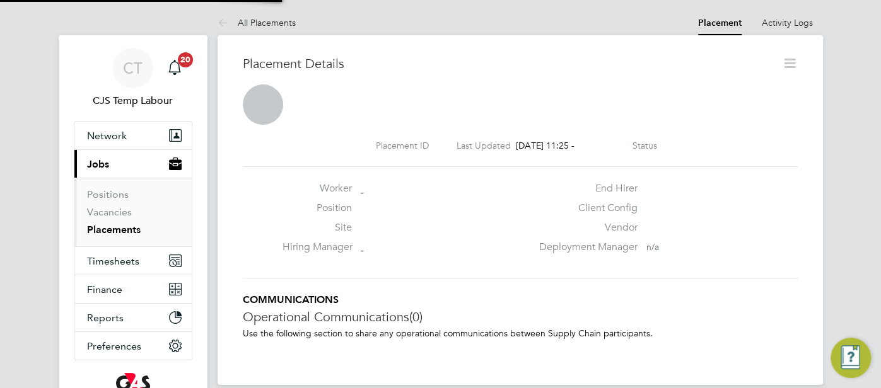
scroll to position [20, 248]
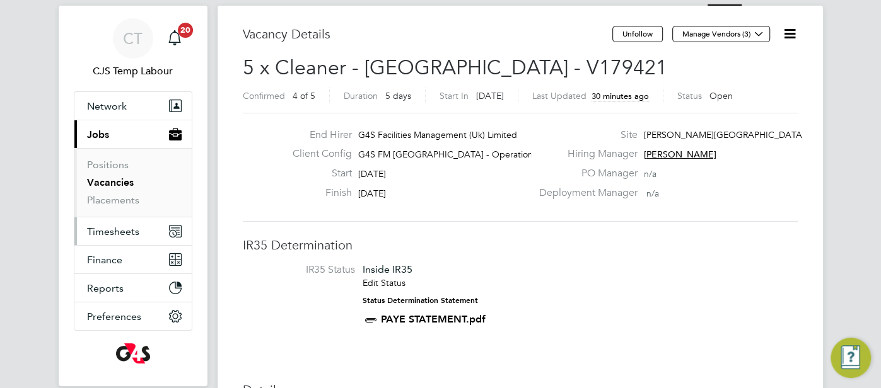
click at [120, 229] on span "Timesheets" at bounding box center [113, 232] width 52 height 12
click at [100, 231] on span "Timesheets" at bounding box center [113, 232] width 52 height 12
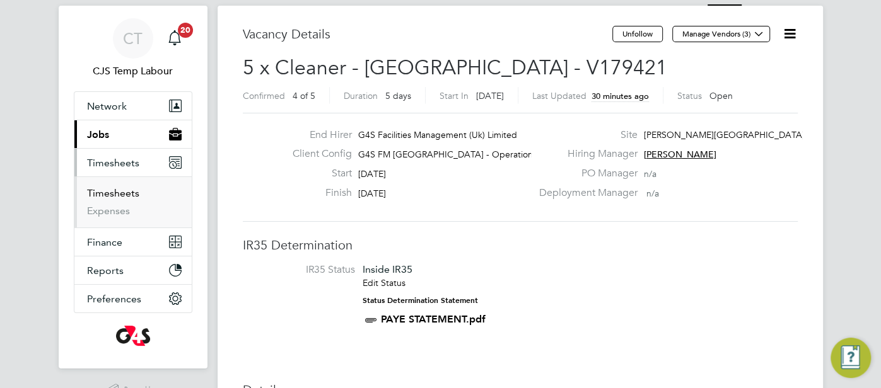
click at [116, 199] on link "Timesheets" at bounding box center [113, 193] width 52 height 12
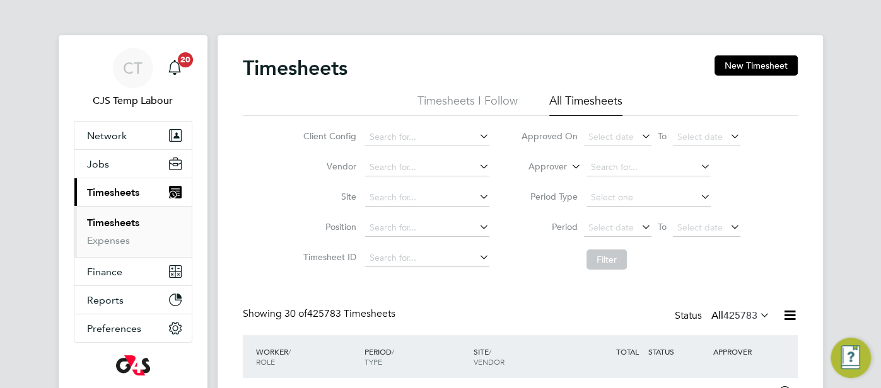
scroll to position [32, 109]
click at [607, 232] on span "Select date" at bounding box center [610, 227] width 45 height 11
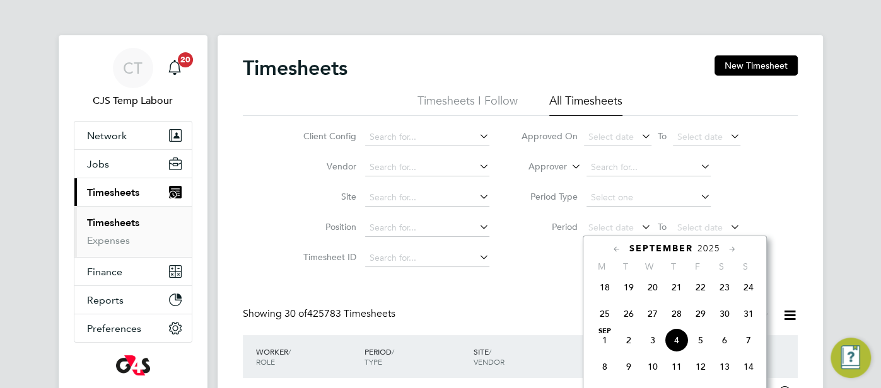
drag, startPoint x: 598, startPoint y: 318, endPoint x: 668, endPoint y: 285, distance: 77.3
click at [600, 318] on span "25" at bounding box center [605, 314] width 24 height 24
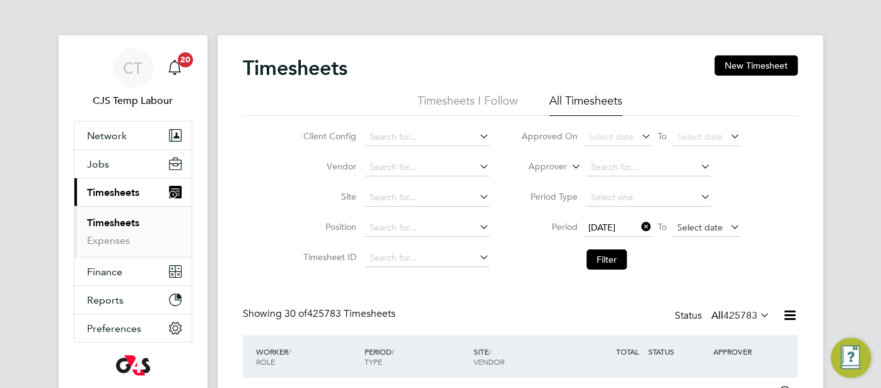
click at [706, 221] on span "Select date" at bounding box center [706, 228] width 67 height 17
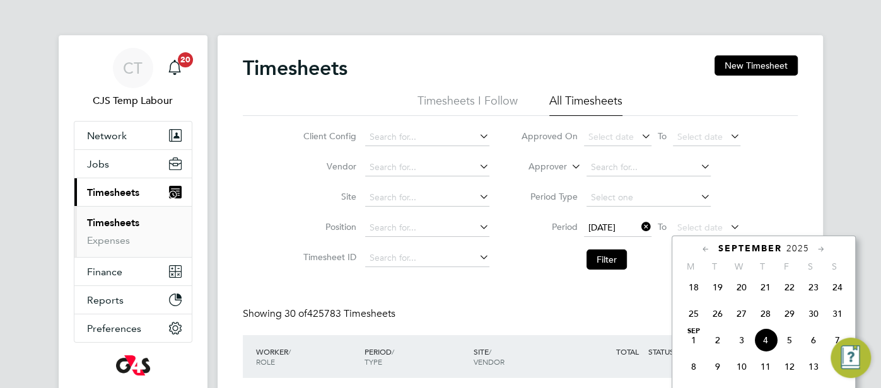
click at [833, 318] on span "31" at bounding box center [837, 314] width 24 height 24
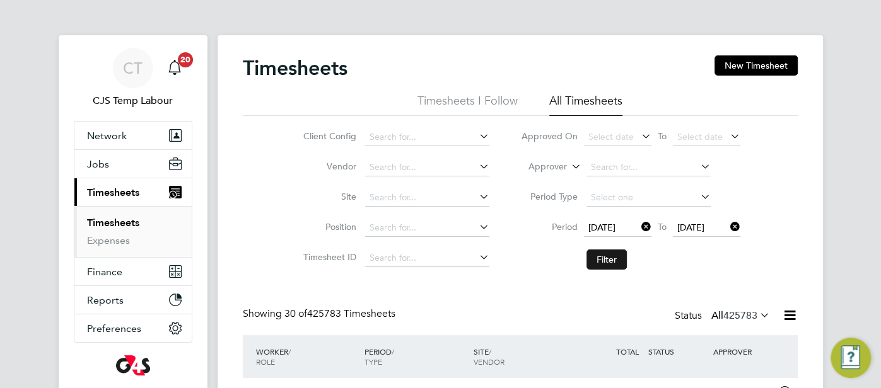
click at [620, 254] on button "Filter" at bounding box center [606, 260] width 40 height 20
click at [412, 127] on li "Client Config" at bounding box center [394, 137] width 221 height 30
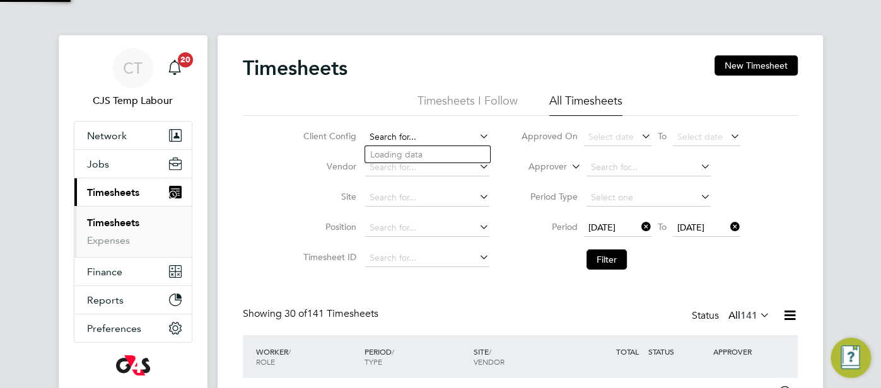
click at [402, 136] on input at bounding box center [427, 138] width 124 height 18
click at [460, 170] on li "G4S FM Chur chill Hospitals – Non Operational" at bounding box center [461, 171] width 192 height 17
type input "G4S FM Churchill Hospitals – Non Operational"
click at [612, 255] on button "Filter" at bounding box center [606, 260] width 40 height 20
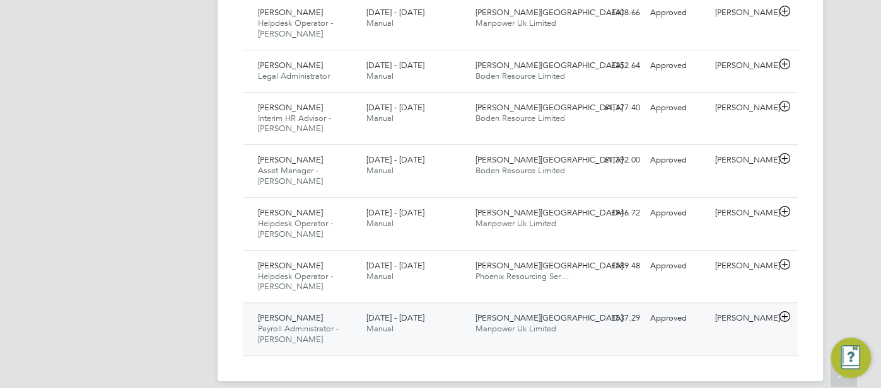
click at [700, 308] on div "Approved" at bounding box center [678, 318] width 66 height 21
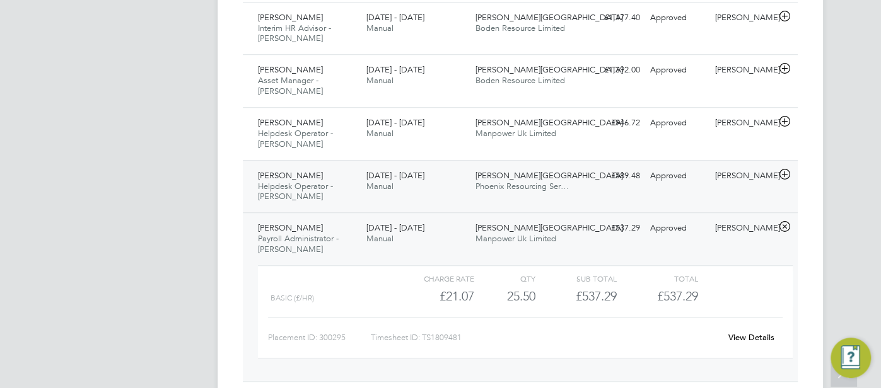
click at [740, 166] on div "[PERSON_NAME]" at bounding box center [743, 176] width 66 height 21
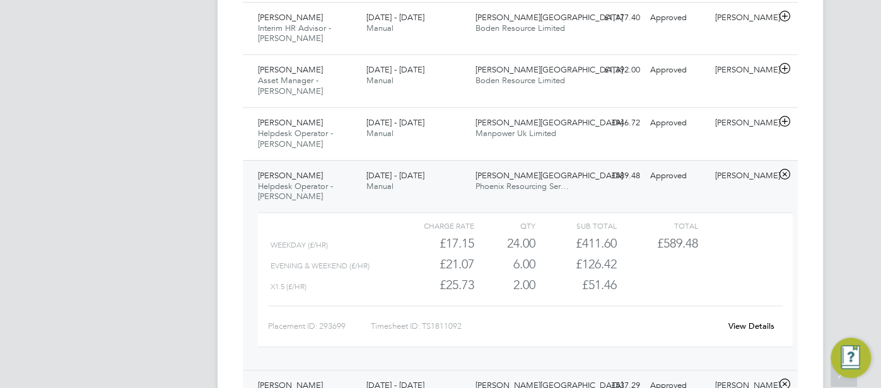
click at [755, 321] on link "View Details" at bounding box center [751, 326] width 46 height 11
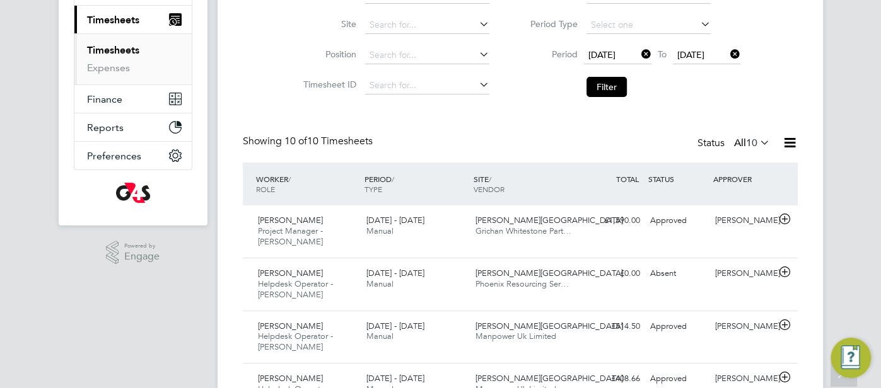
scroll to position [130, 0]
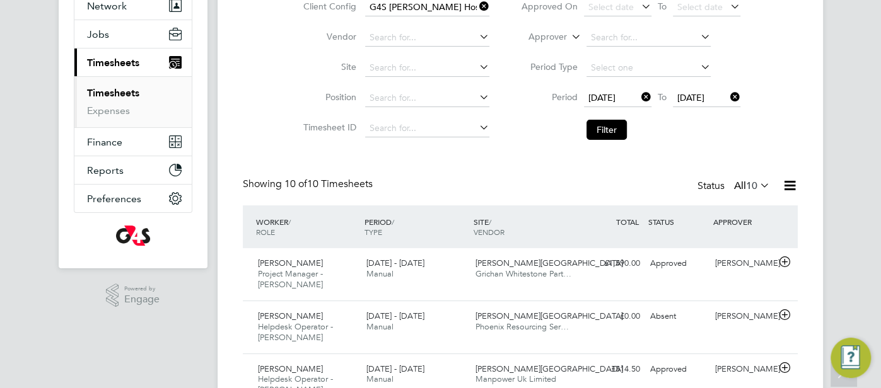
click at [639, 97] on icon at bounding box center [639, 97] width 0 height 18
click at [614, 101] on span "Select date" at bounding box center [610, 97] width 45 height 11
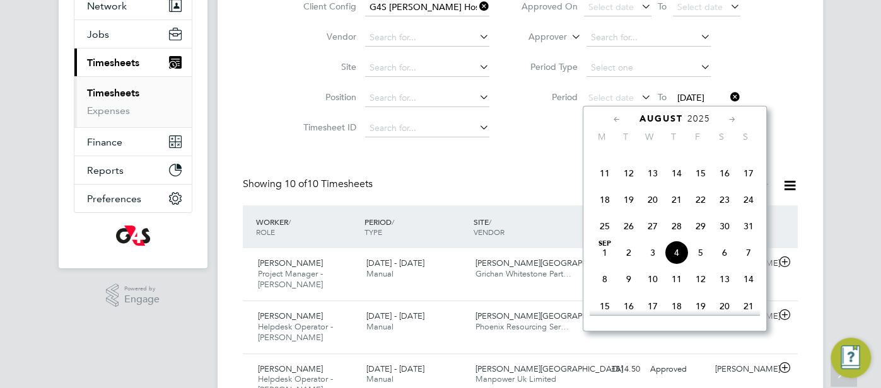
scroll to position [330, 0]
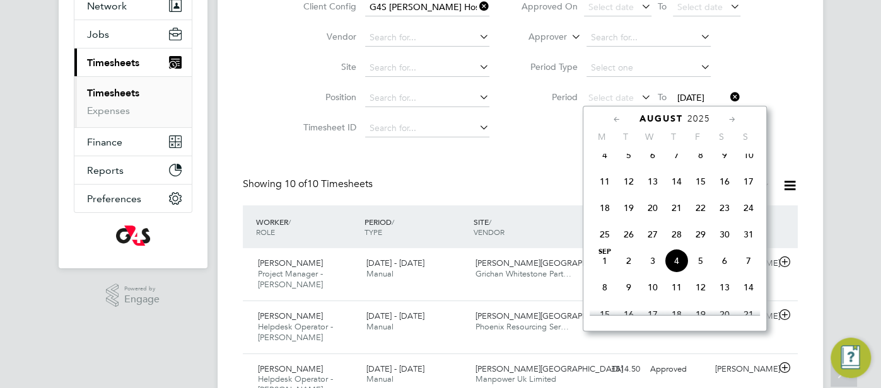
click at [601, 214] on span "18" at bounding box center [605, 208] width 24 height 24
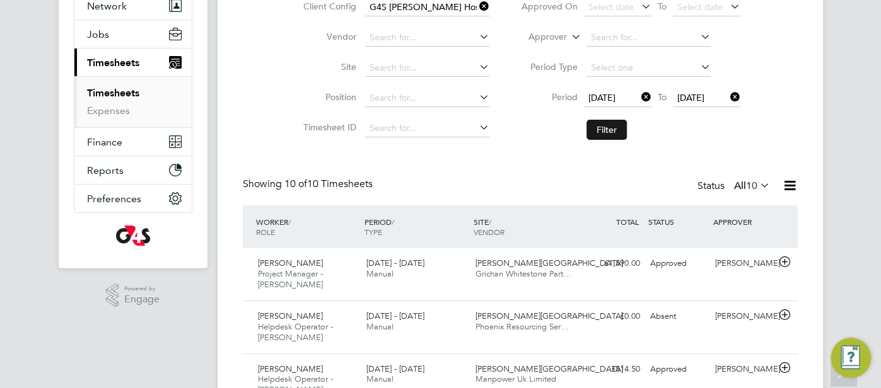
click at [598, 125] on button "Filter" at bounding box center [606, 130] width 40 height 20
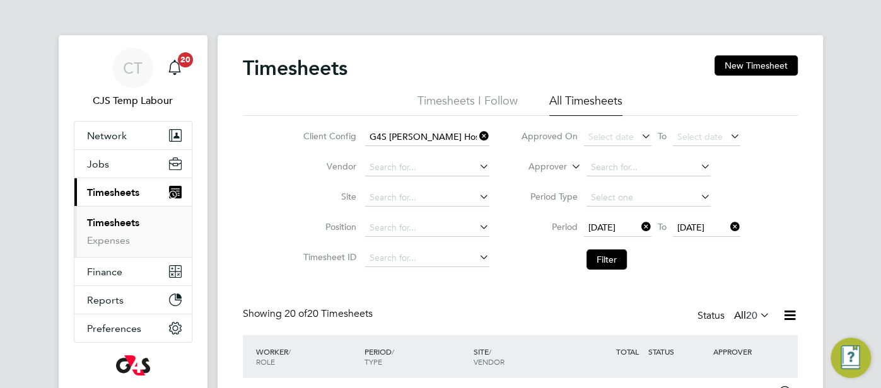
click at [639, 222] on icon at bounding box center [639, 227] width 0 height 18
click at [728, 225] on icon at bounding box center [728, 227] width 0 height 18
drag, startPoint x: 578, startPoint y: 166, endPoint x: 569, endPoint y: 175, distance: 11.6
click at [569, 167] on icon at bounding box center [569, 163] width 0 height 11
click at [541, 186] on li "Worker" at bounding box center [537, 181] width 62 height 16
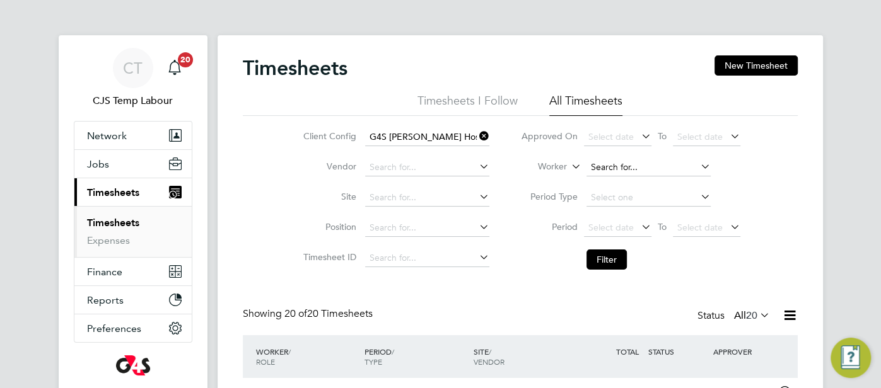
click at [606, 170] on input at bounding box center [648, 168] width 124 height 18
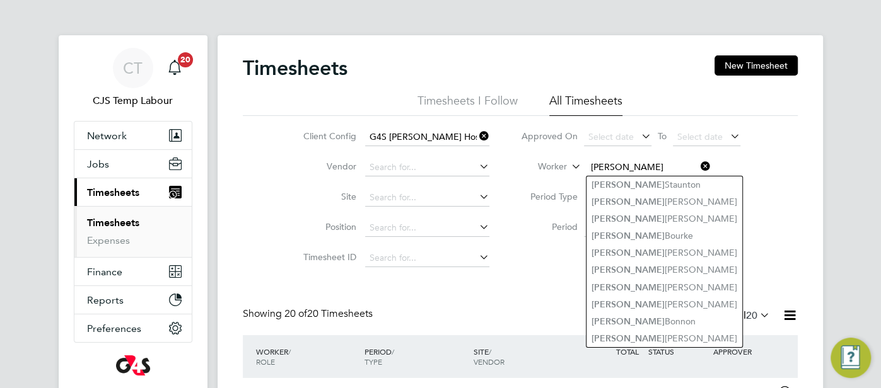
type input "kyle"
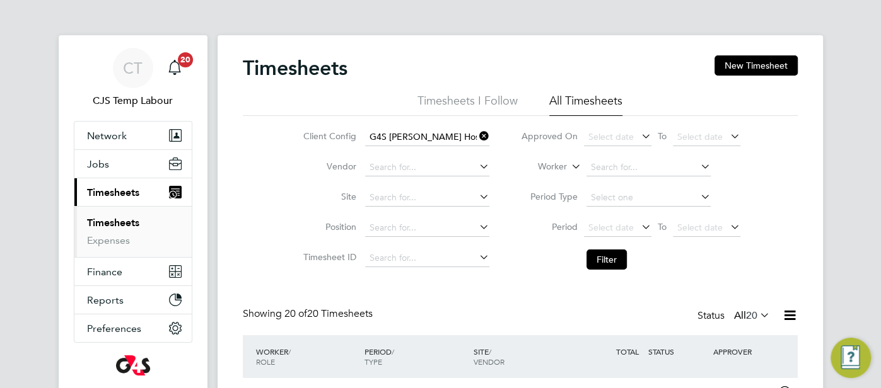
click at [477, 131] on icon at bounding box center [477, 136] width 0 height 18
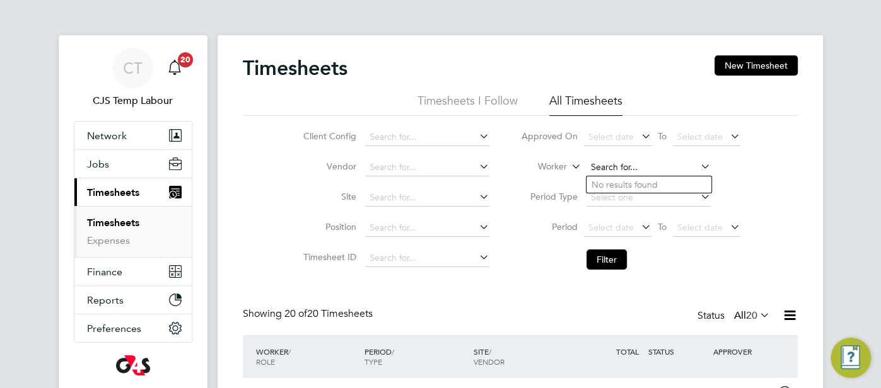
click at [596, 167] on input at bounding box center [648, 168] width 124 height 18
click at [607, 187] on b "Kyle" at bounding box center [627, 185] width 73 height 11
type input "Kyle Oliver Harris"
click at [612, 258] on button "Filter" at bounding box center [606, 260] width 40 height 20
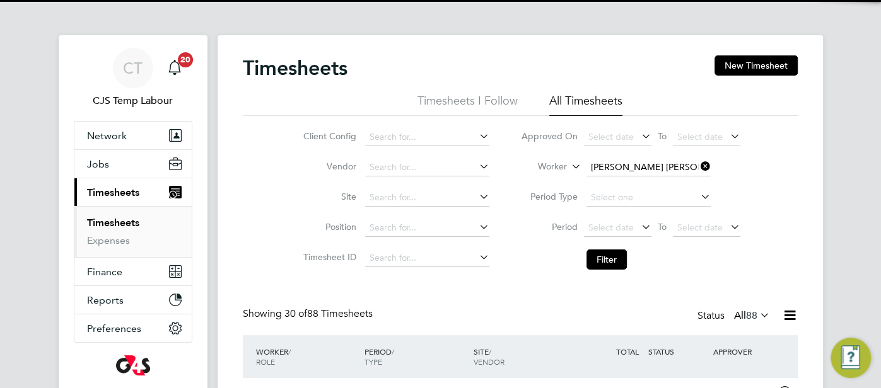
scroll to position [42, 109]
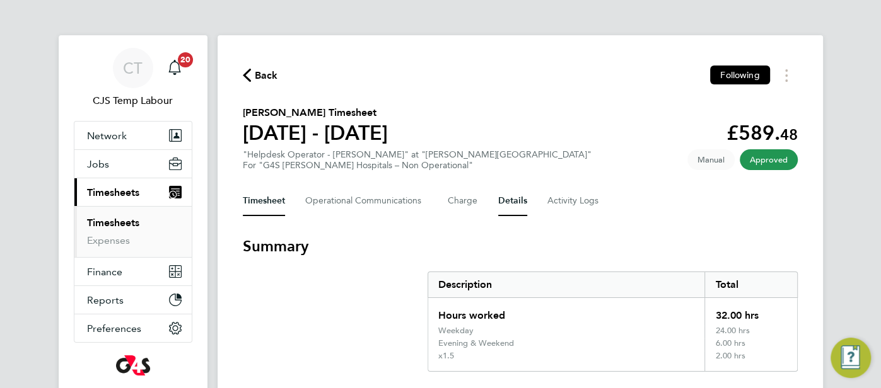
click at [506, 199] on button "Details" at bounding box center [512, 201] width 29 height 30
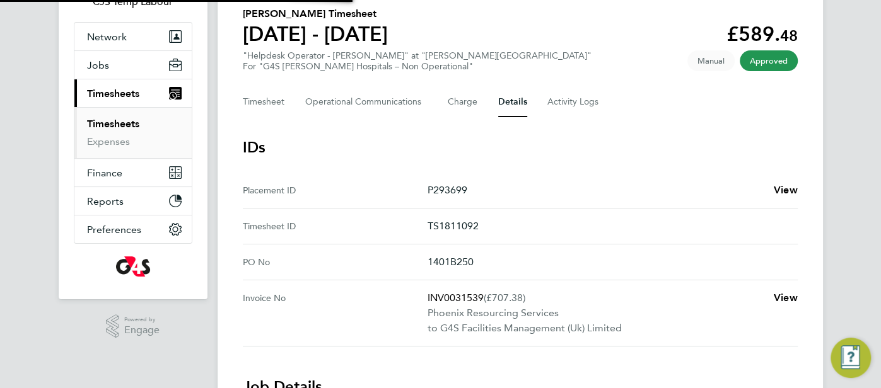
scroll to position [115, 0]
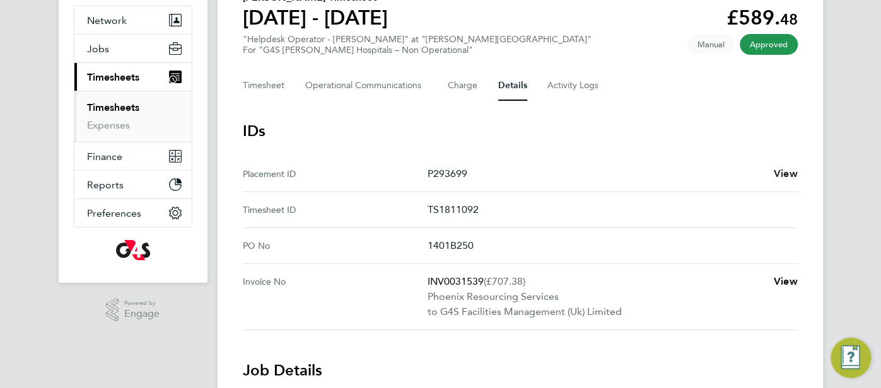
click at [791, 171] on span "View" at bounding box center [786, 174] width 24 height 12
